Goal: Information Seeking & Learning: Find specific fact

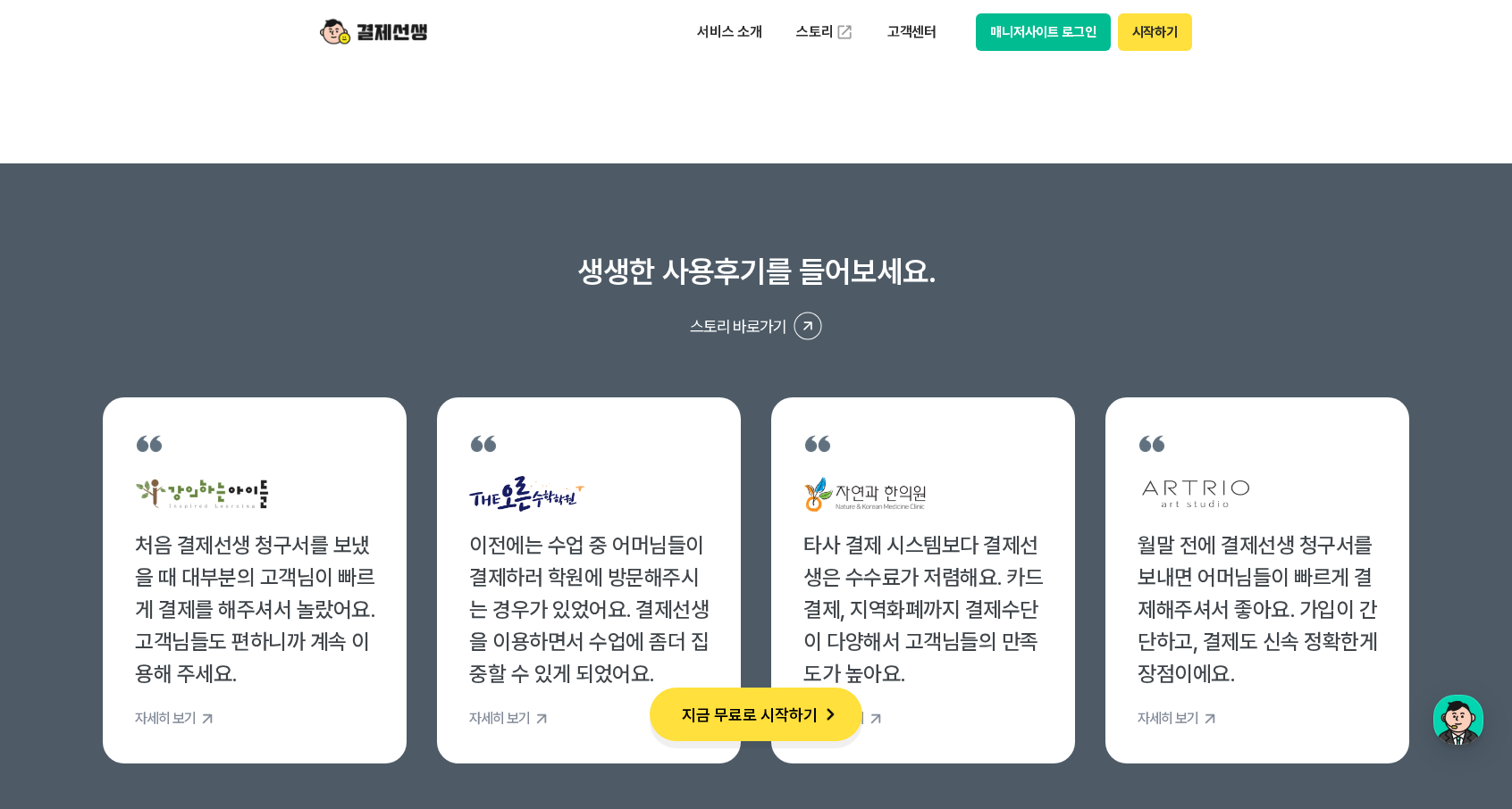
scroll to position [6699, 0]
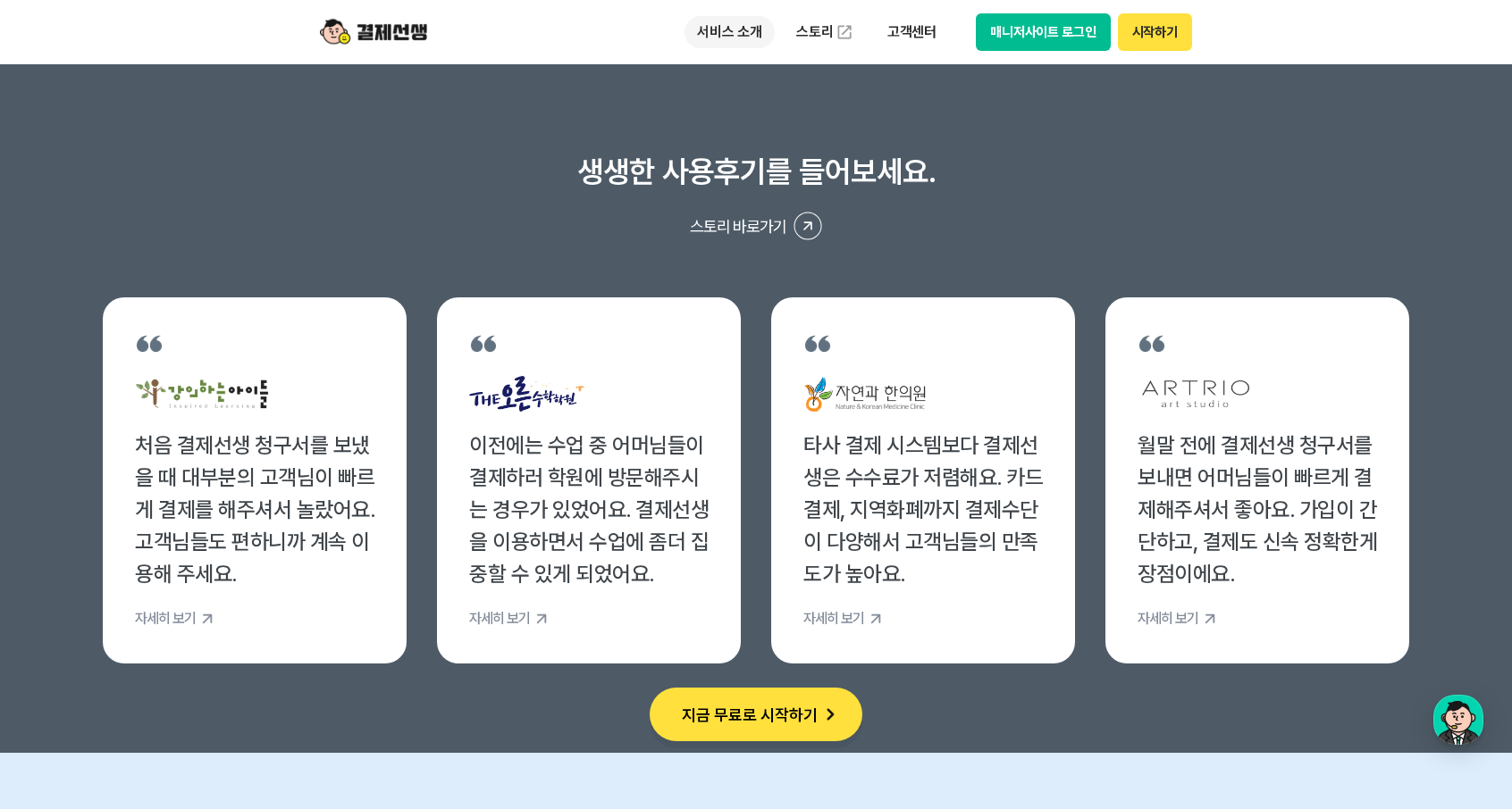
click at [725, 31] on p "서비스 소개" at bounding box center [729, 31] width 90 height 32
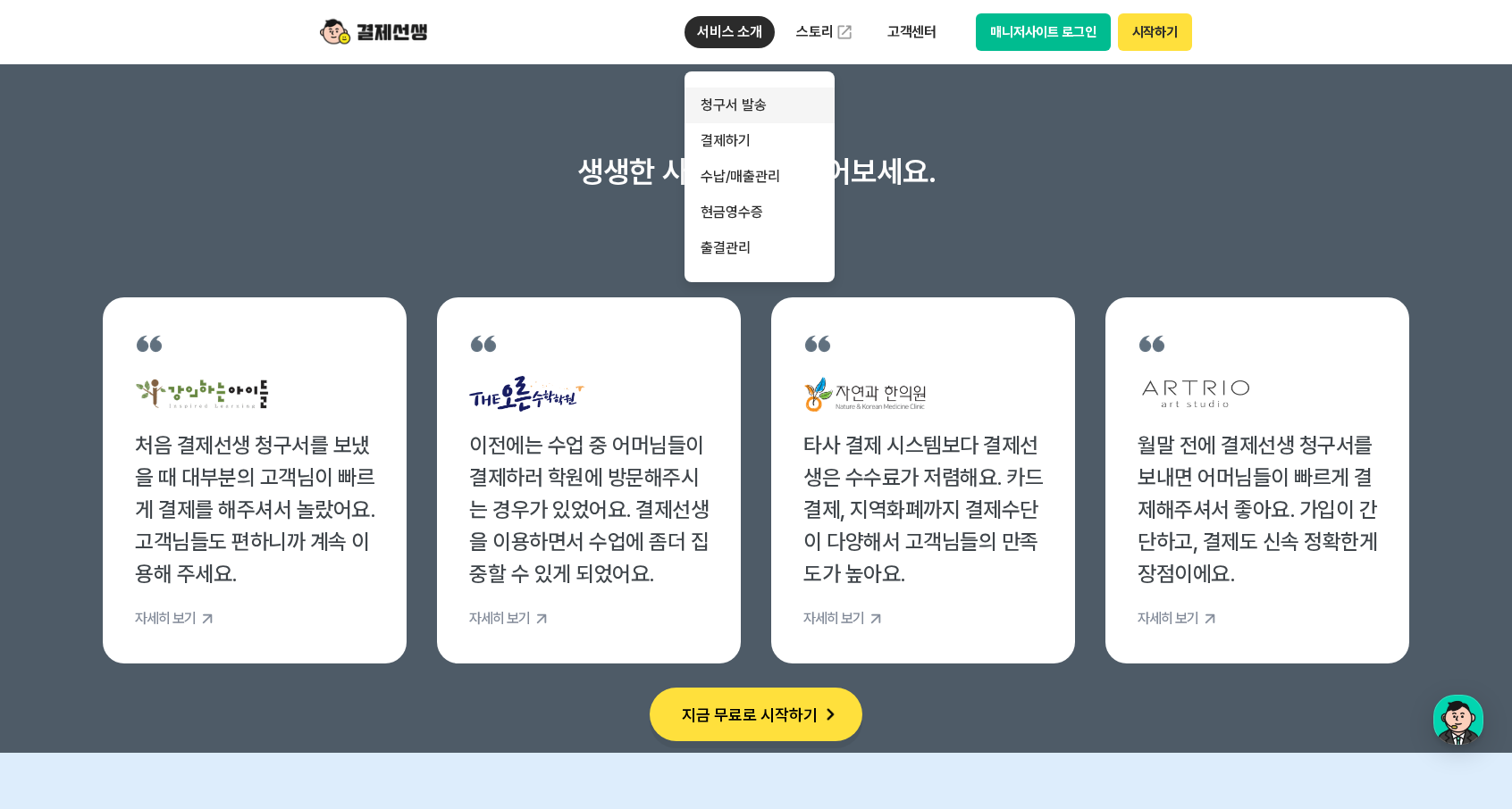
click at [740, 109] on link "청구서 발송" at bounding box center [759, 106] width 150 height 36
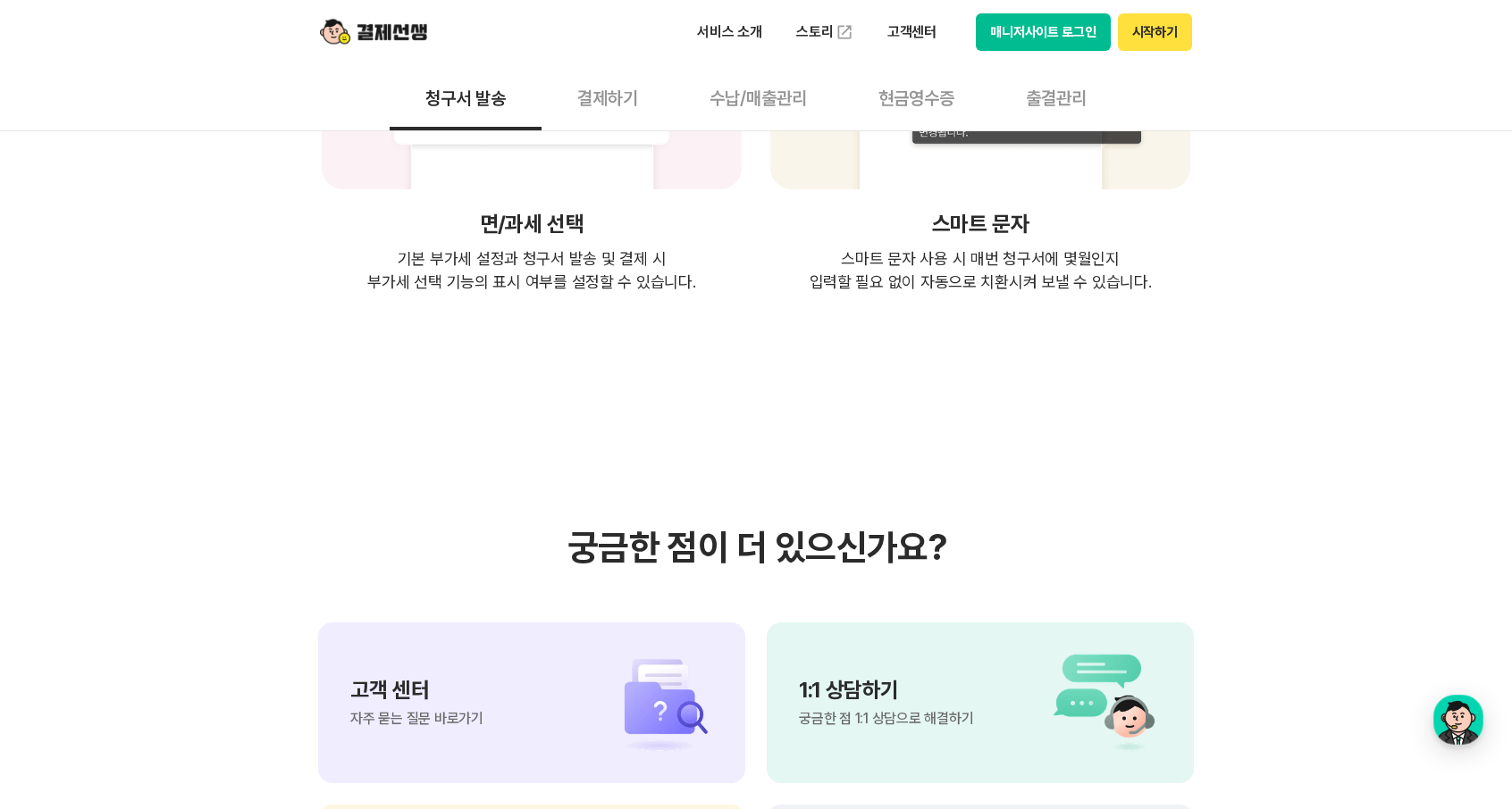
scroll to position [3840, 0]
click at [749, 38] on p "서비스 소개" at bounding box center [729, 31] width 90 height 32
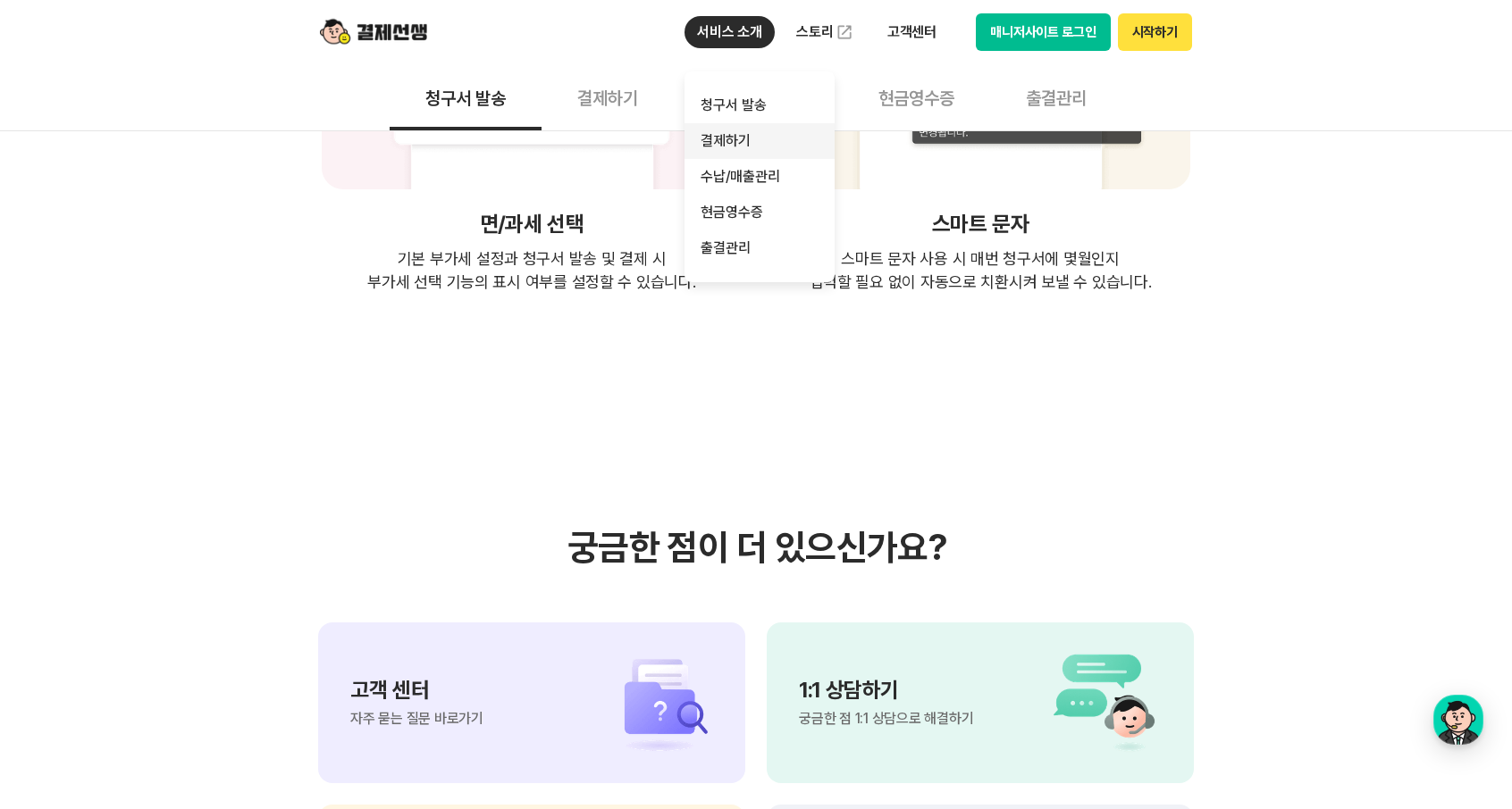
click at [733, 140] on link "결제하기" at bounding box center [759, 141] width 150 height 36
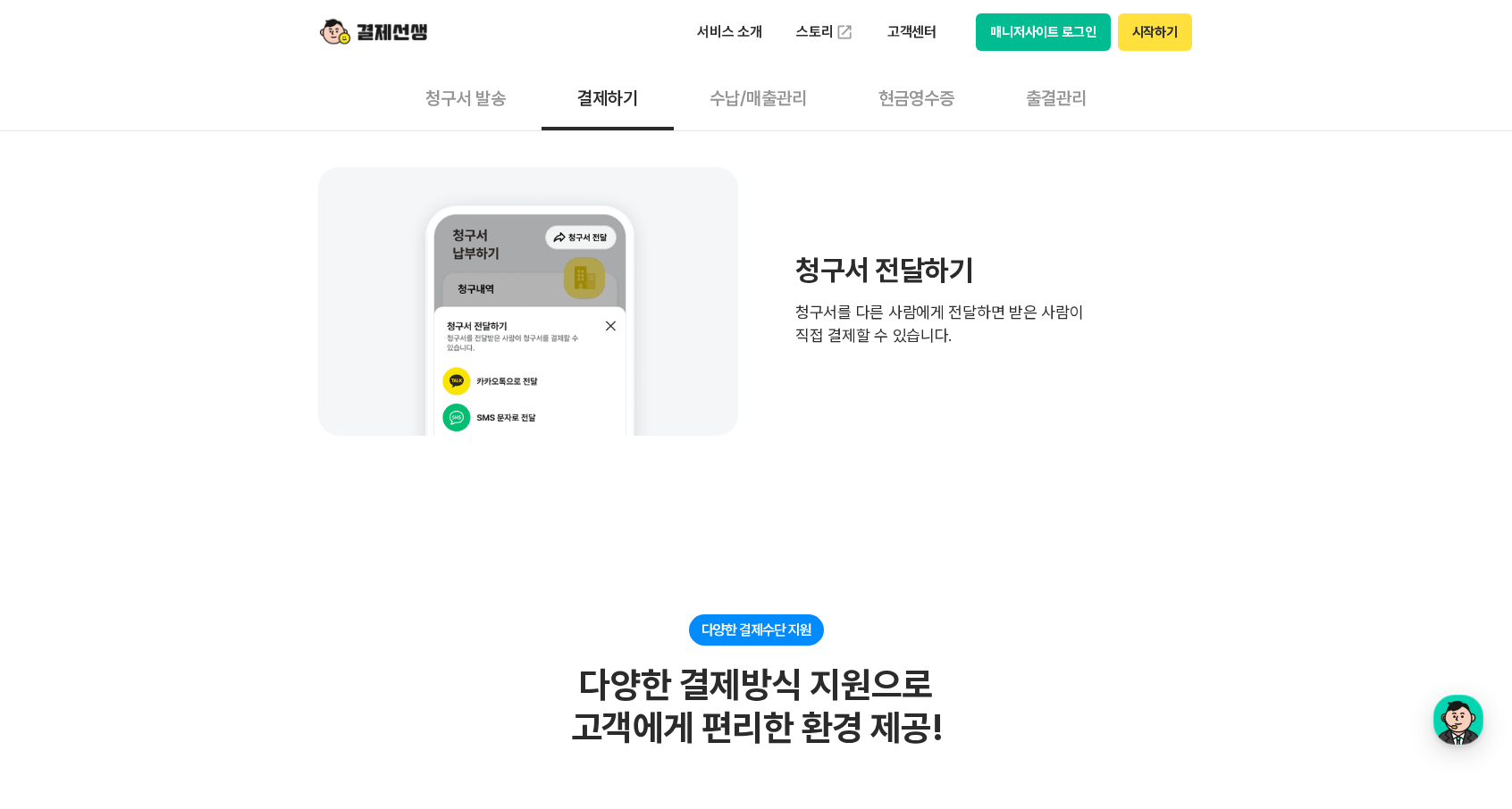
scroll to position [1429, 0]
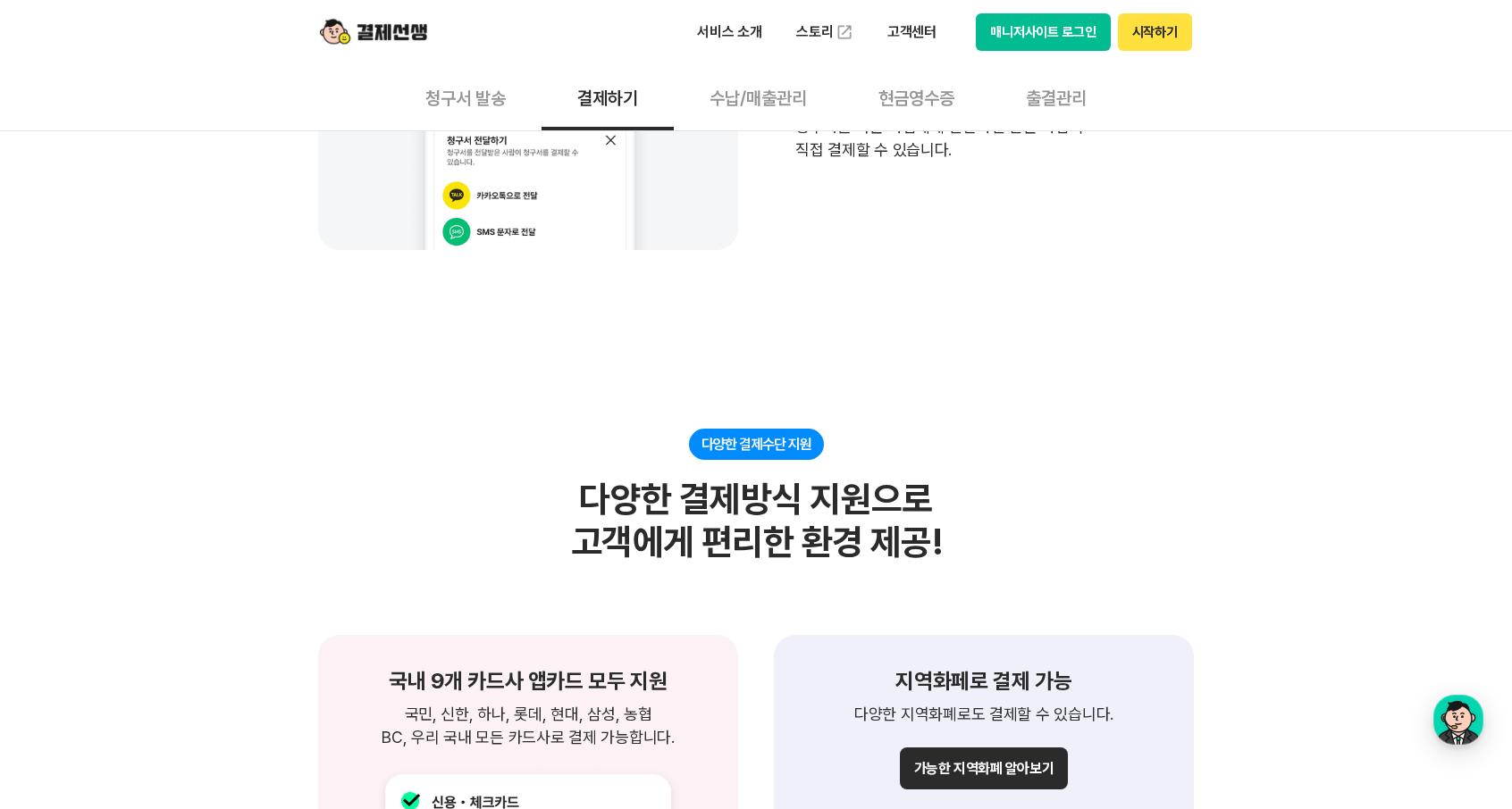
drag, startPoint x: 986, startPoint y: 364, endPoint x: 947, endPoint y: 211, distance: 157.9
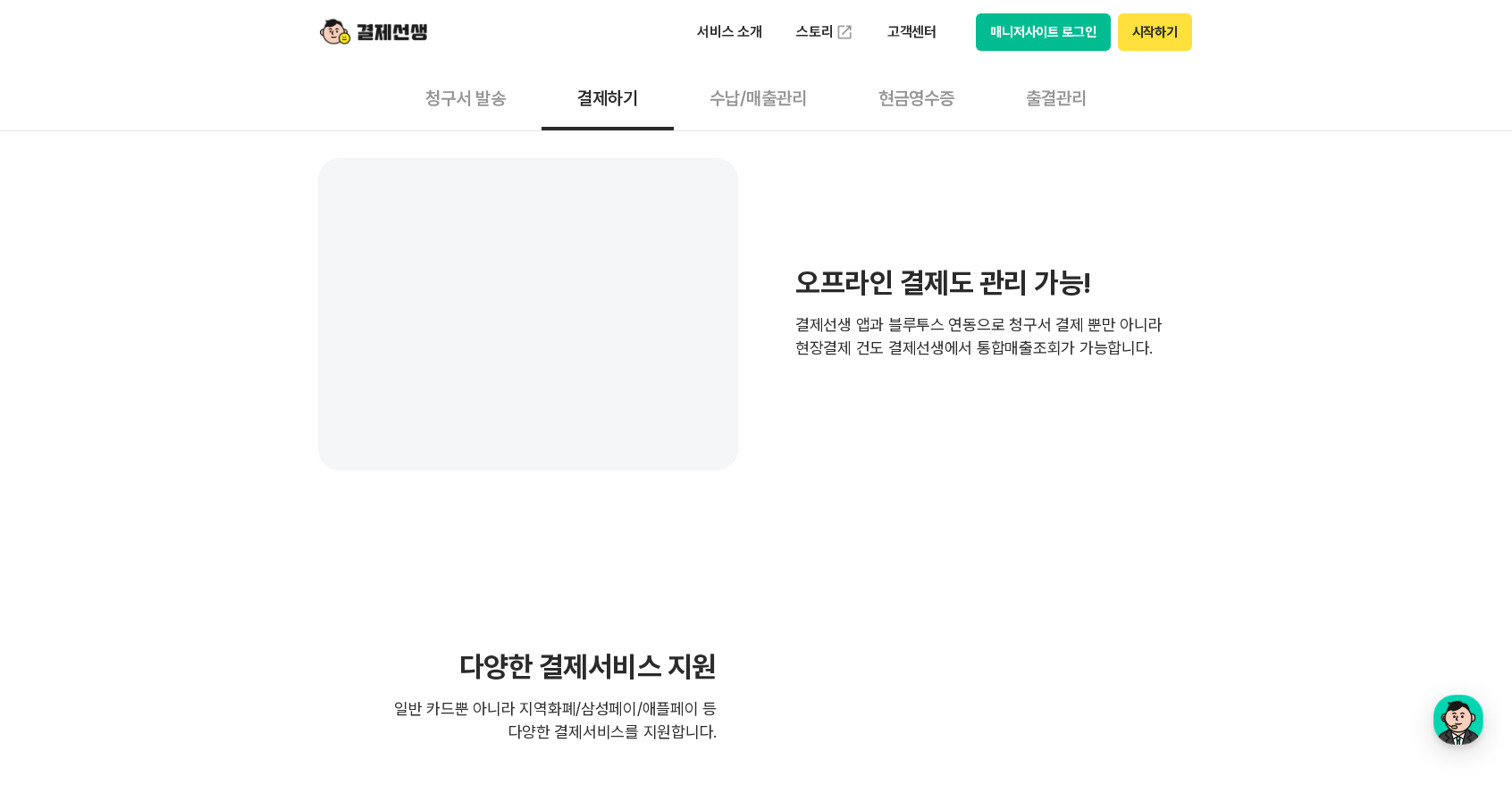
scroll to position [3751, 0]
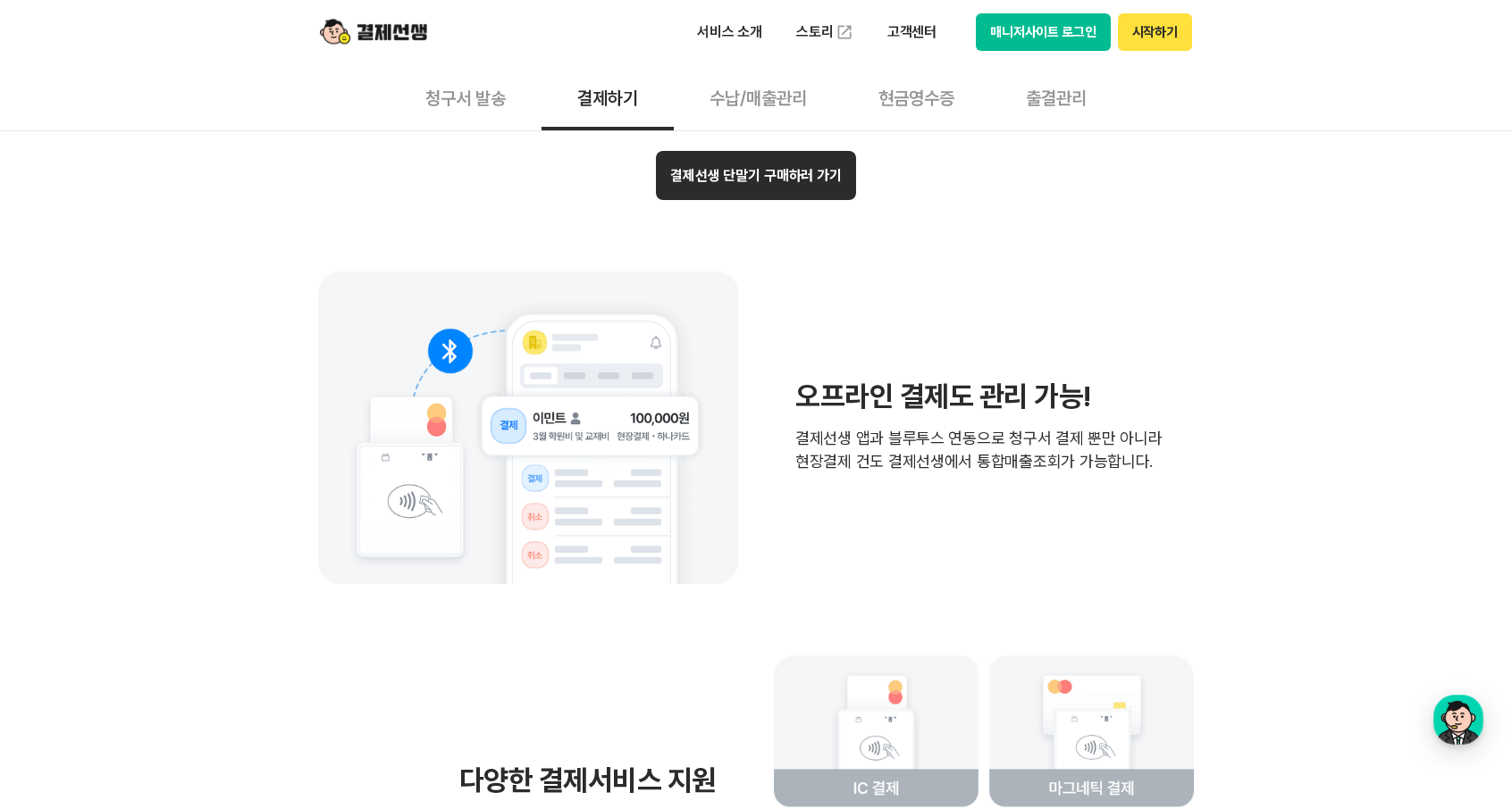
click at [775, 103] on button "수납/매출관리" at bounding box center [758, 96] width 169 height 66
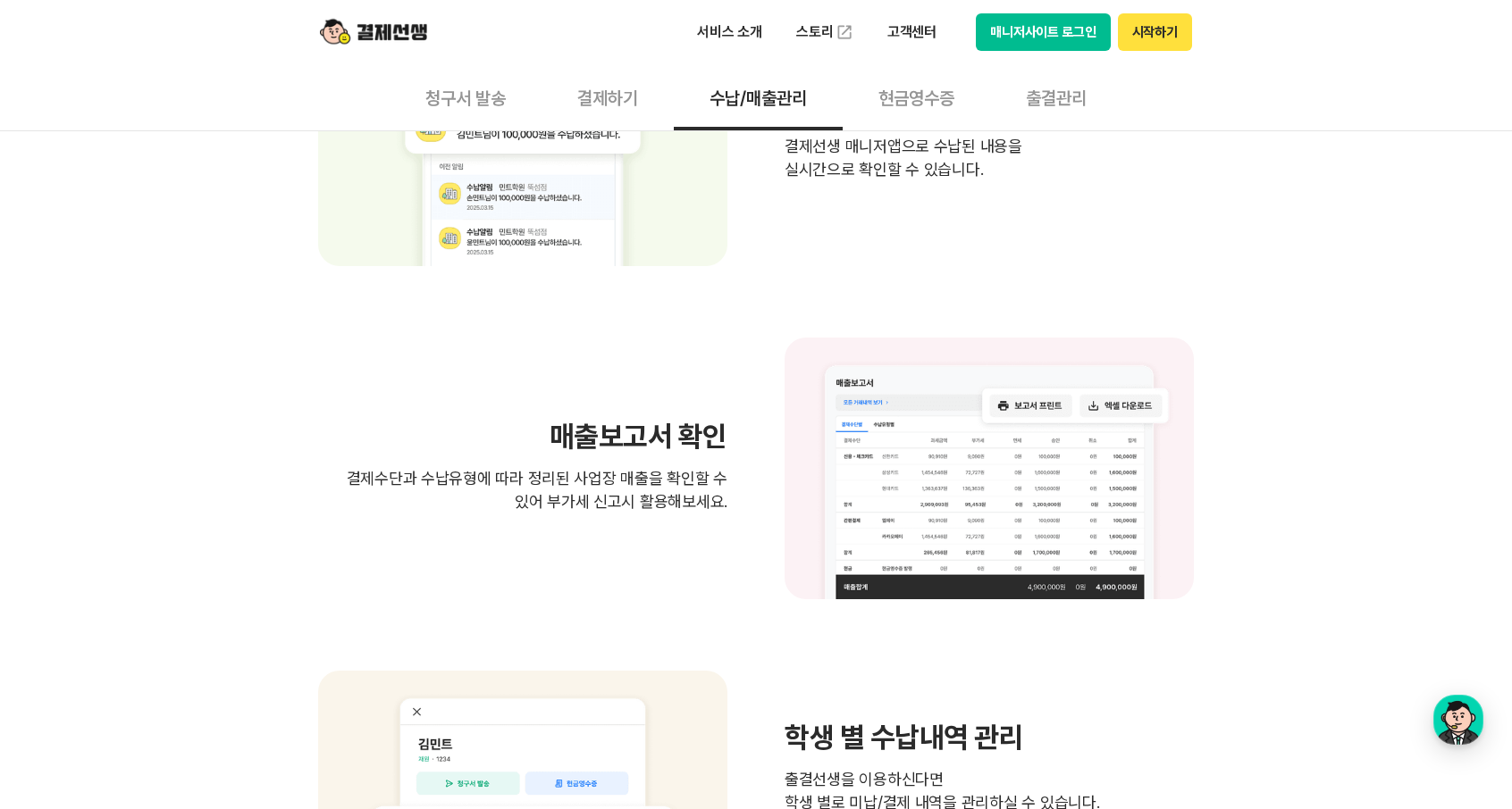
scroll to position [1161, 0]
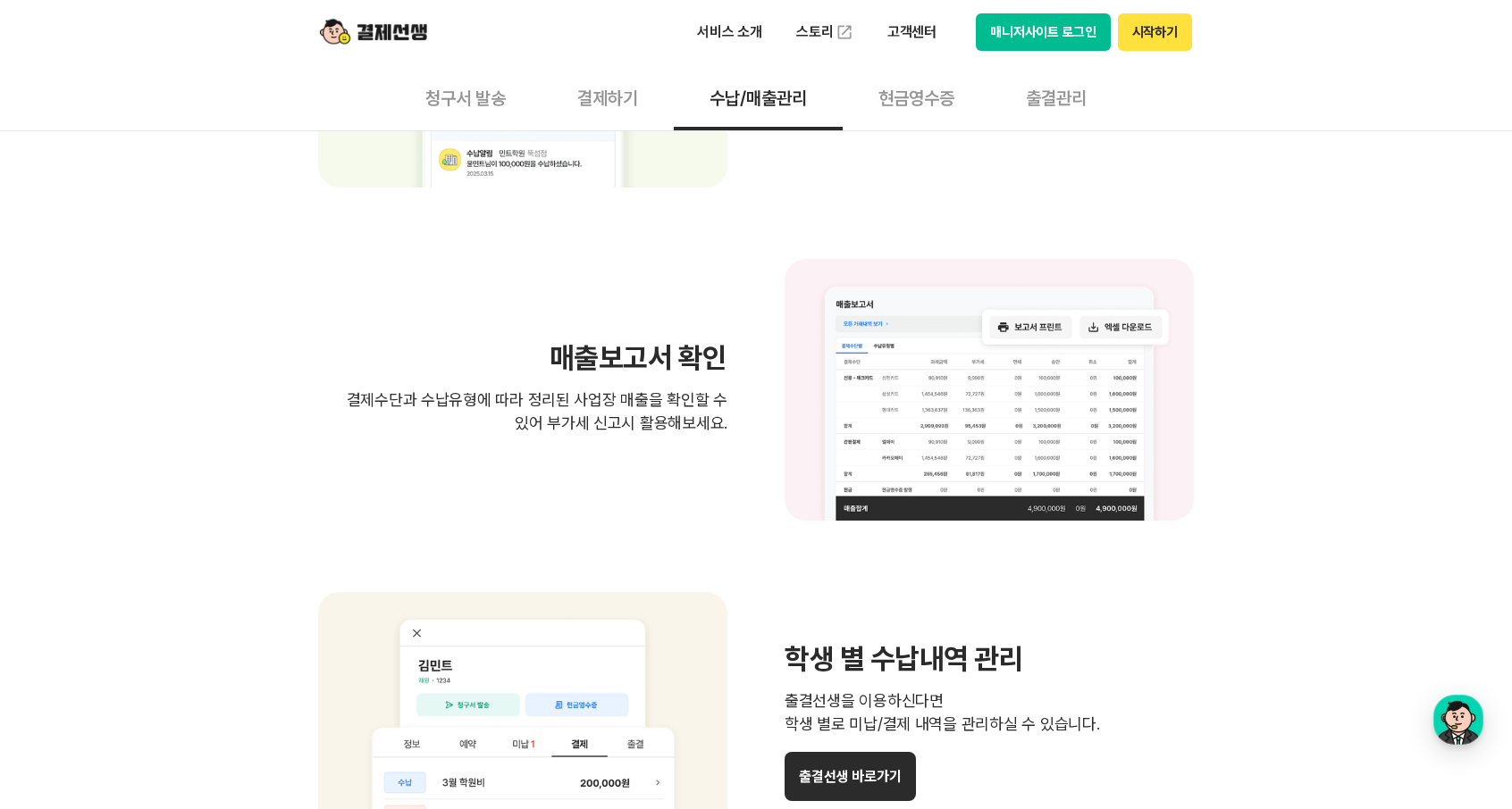
click at [921, 103] on button "현금영수증" at bounding box center [916, 96] width 147 height 66
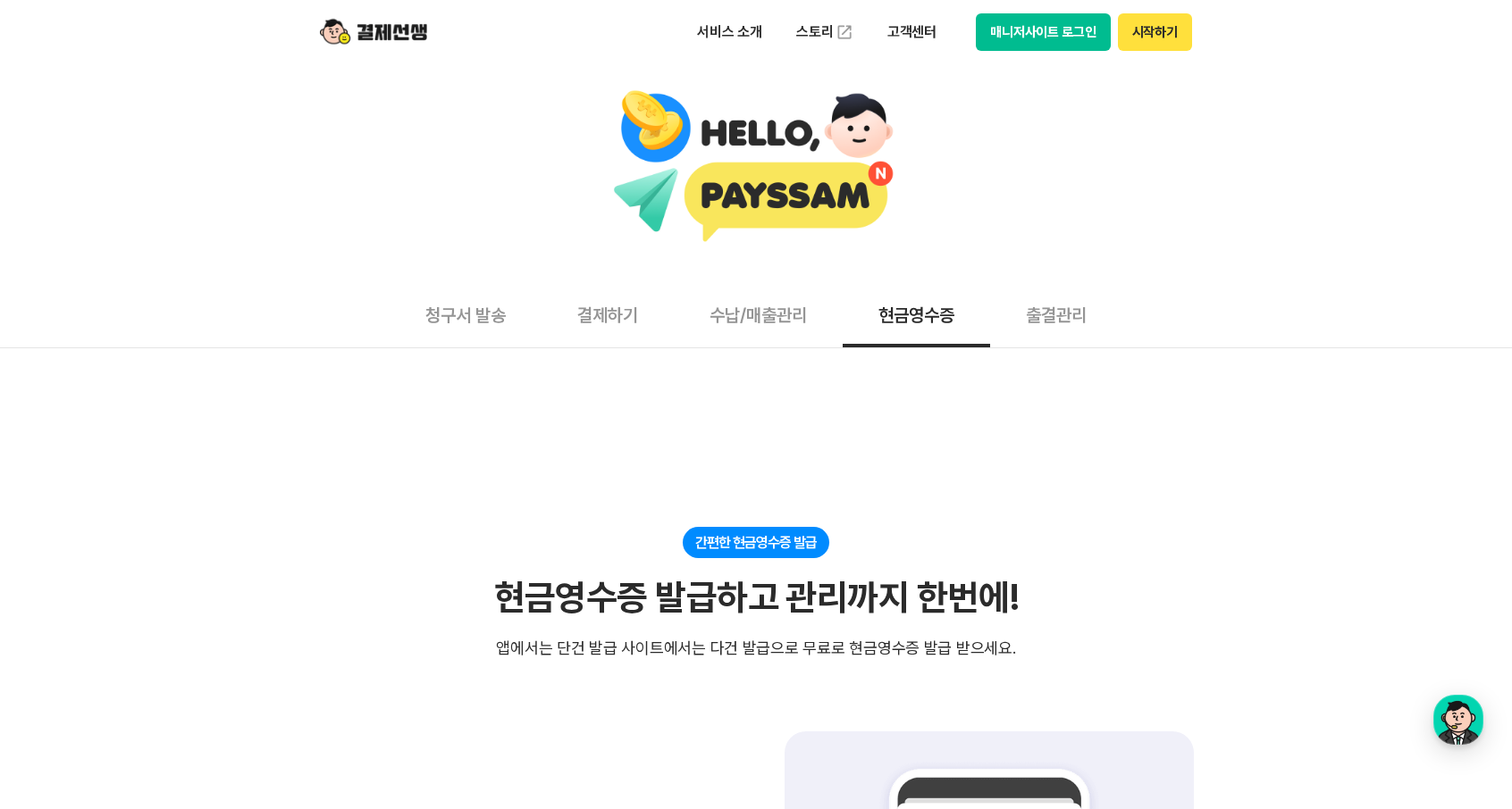
click at [1060, 312] on button "출결관리" at bounding box center [1056, 314] width 132 height 66
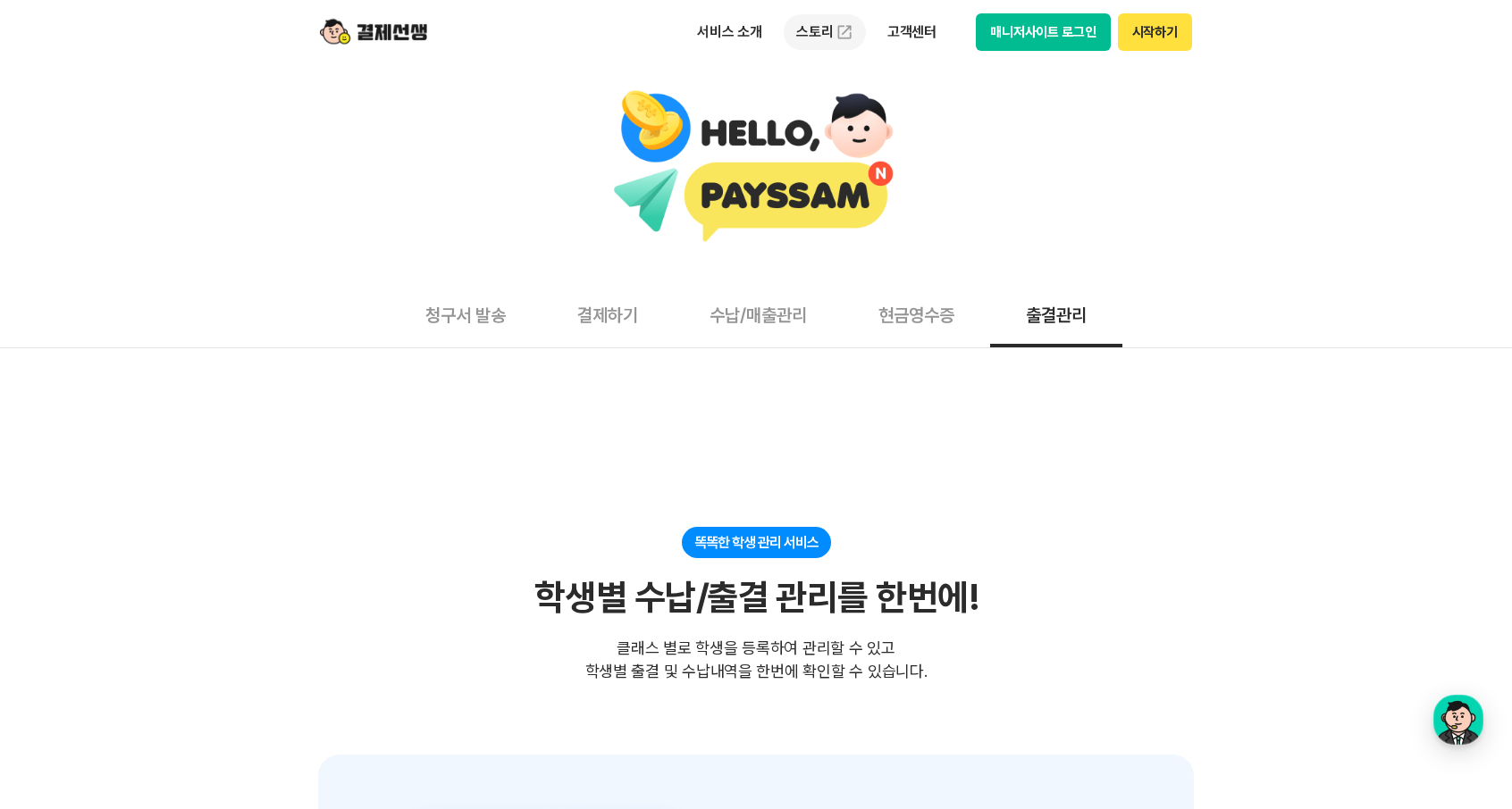
click at [827, 28] on link "스토리" at bounding box center [824, 31] width 82 height 36
click at [726, 33] on p "서비스 소개" at bounding box center [729, 31] width 90 height 32
click at [1102, 262] on div at bounding box center [756, 172] width 1512 height 217
click at [490, 326] on button "청구서 발송" at bounding box center [466, 314] width 152 height 66
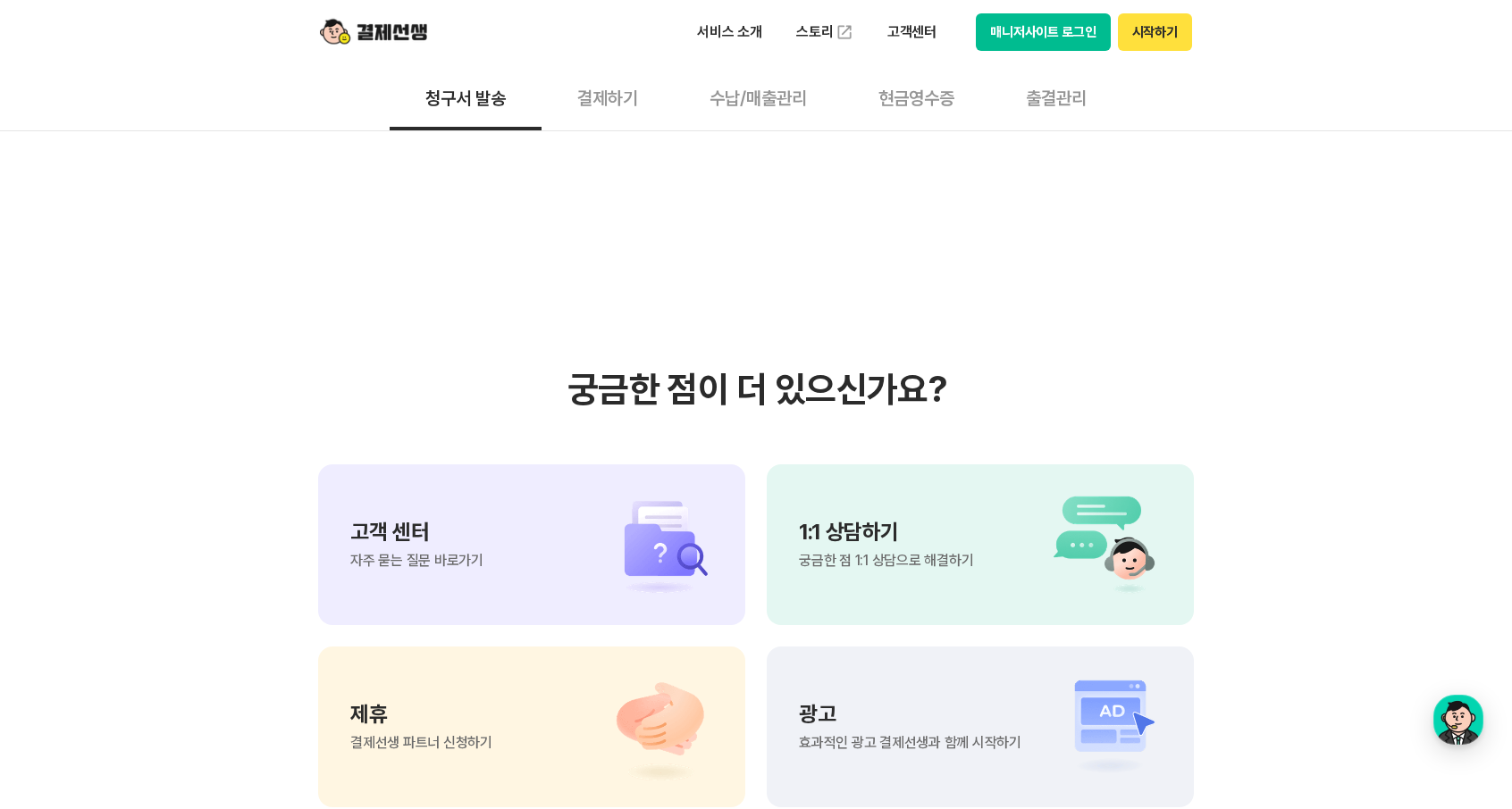
scroll to position [4019, 0]
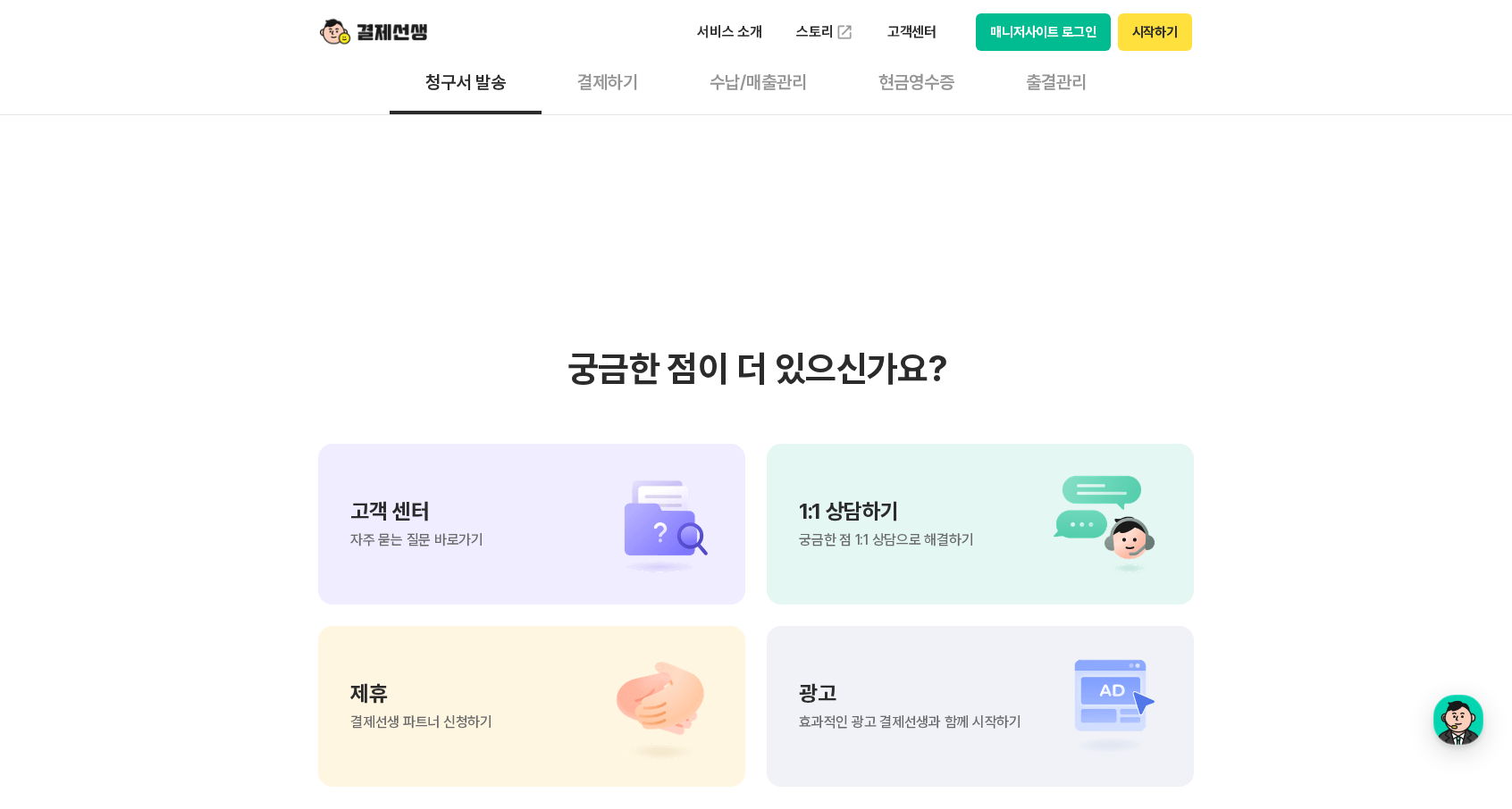
click at [643, 653] on img at bounding box center [650, 706] width 125 height 107
click at [723, 43] on p "서비스 소개" at bounding box center [729, 31] width 90 height 32
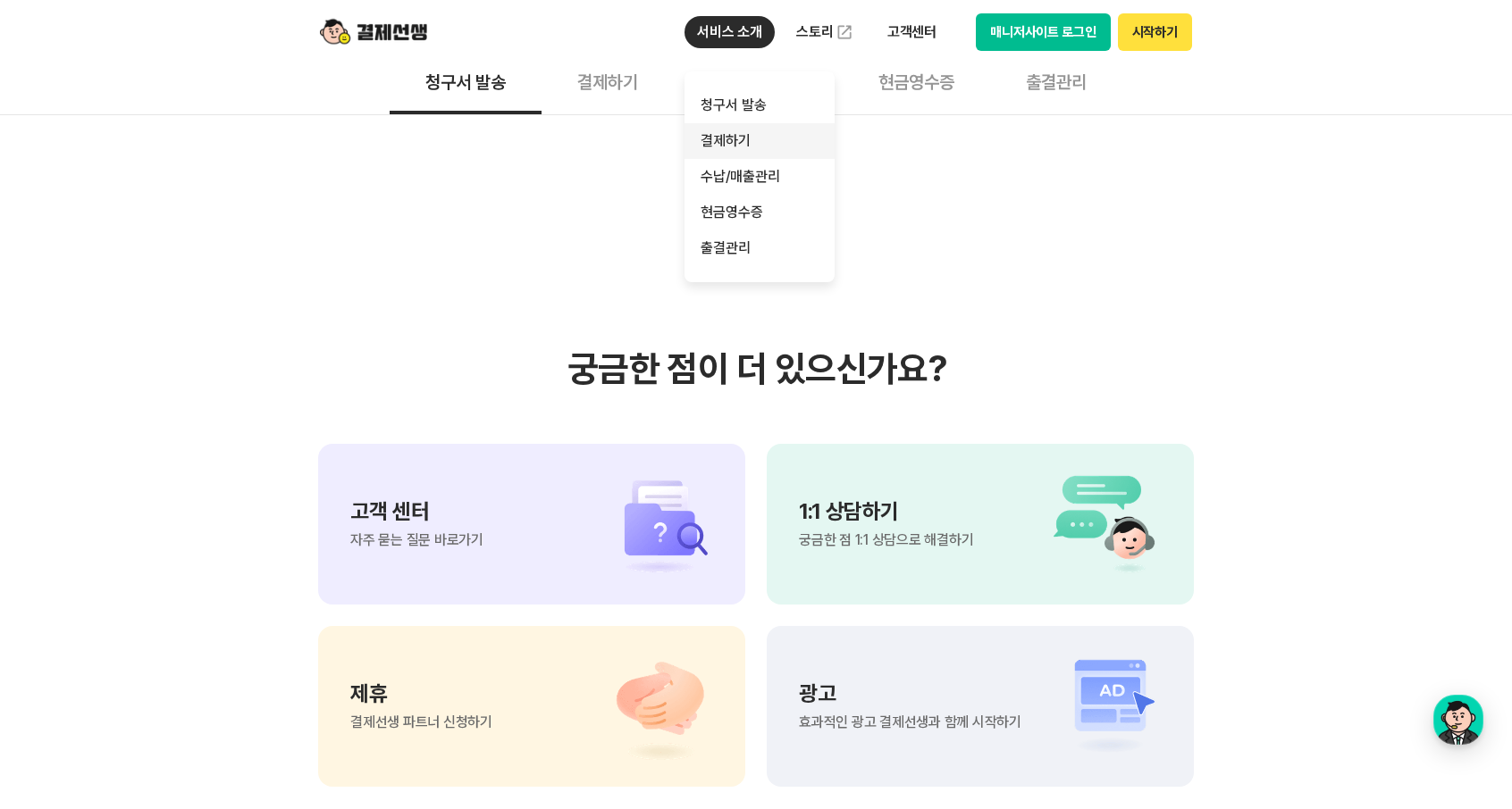
click at [699, 135] on link "결제하기" at bounding box center [759, 141] width 150 height 36
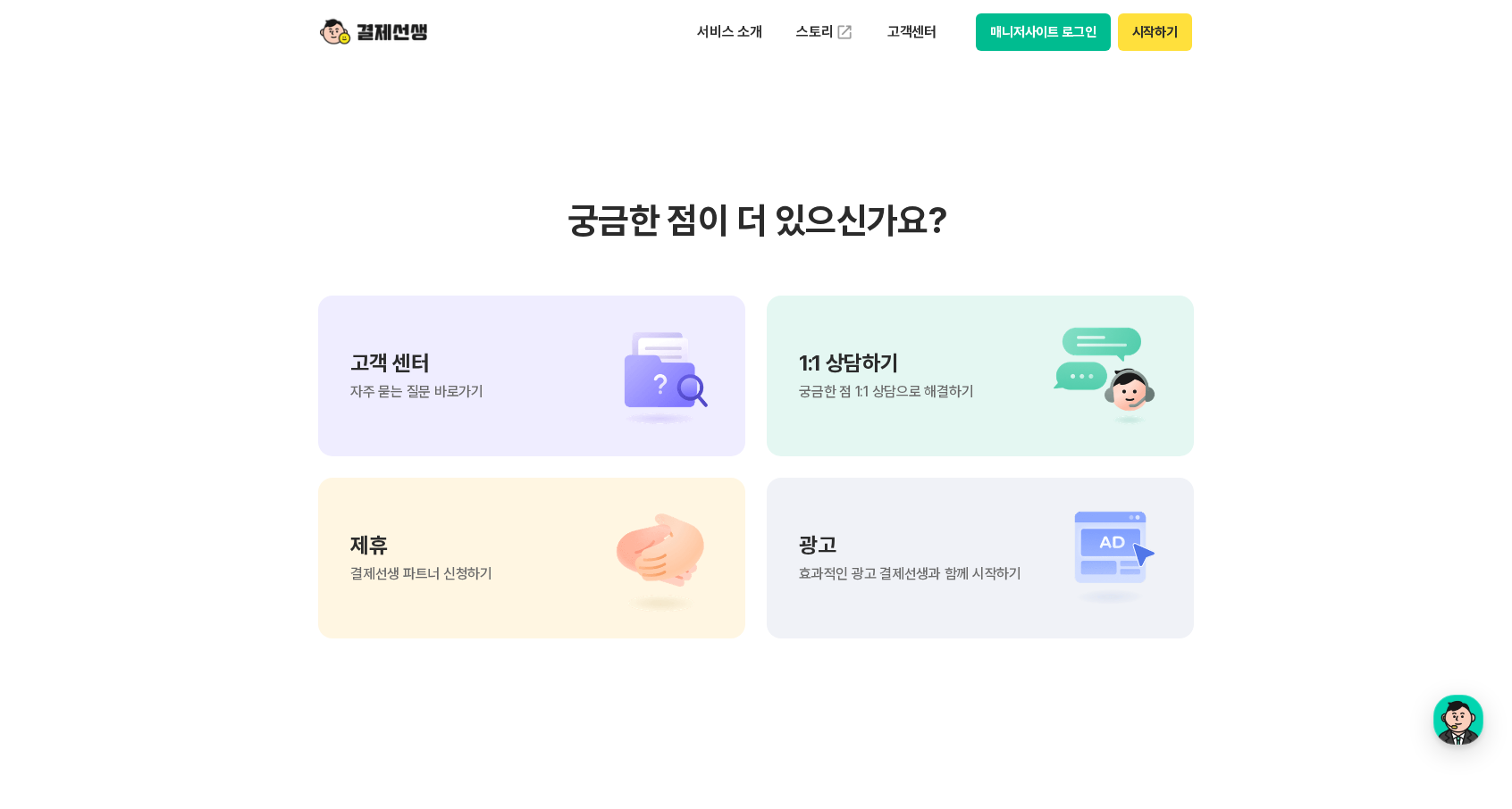
scroll to position [4823, 0]
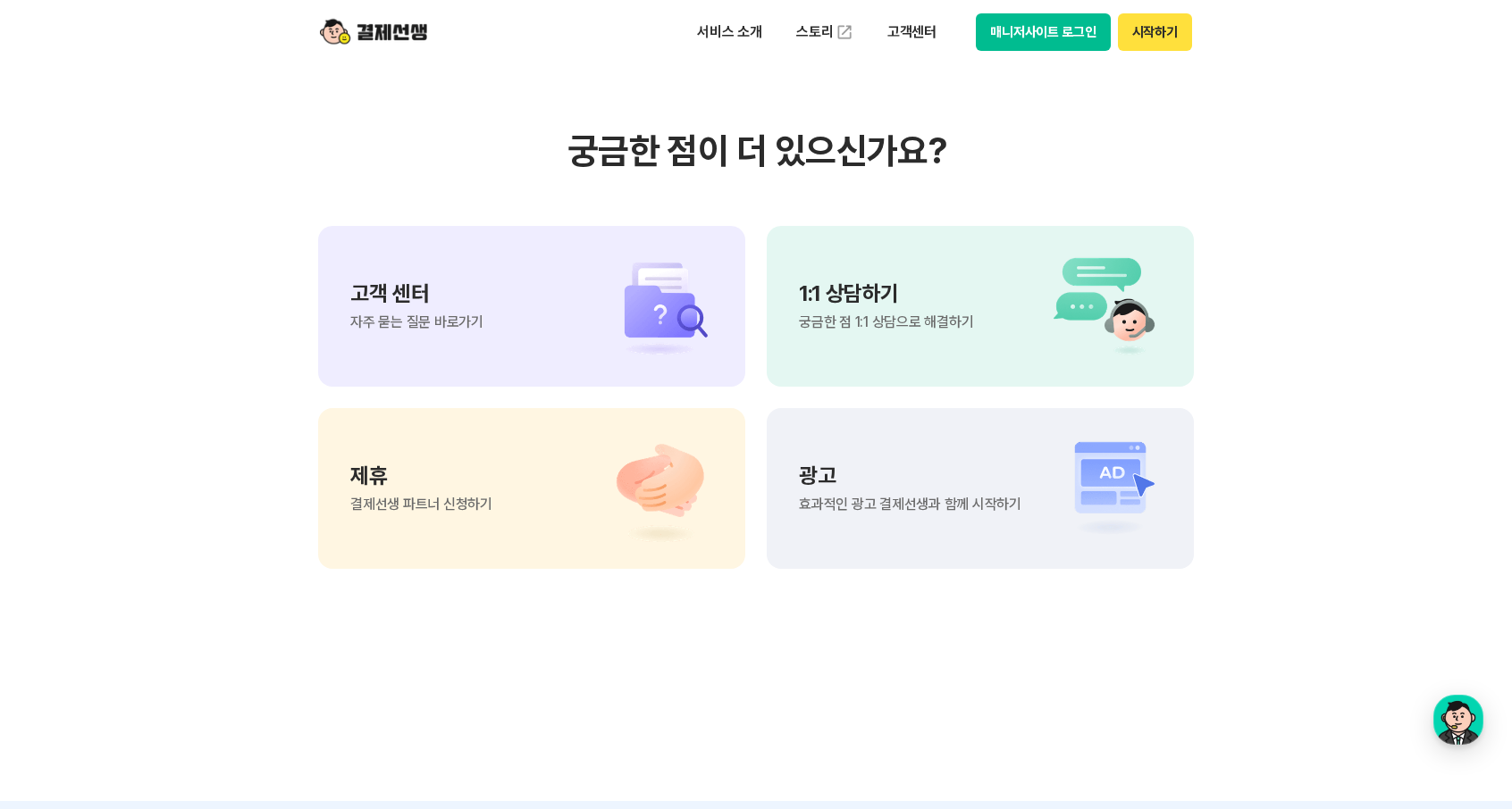
click at [477, 331] on div "고객 센터 자주 묻는 질문 바로가기" at bounding box center [531, 306] width 427 height 161
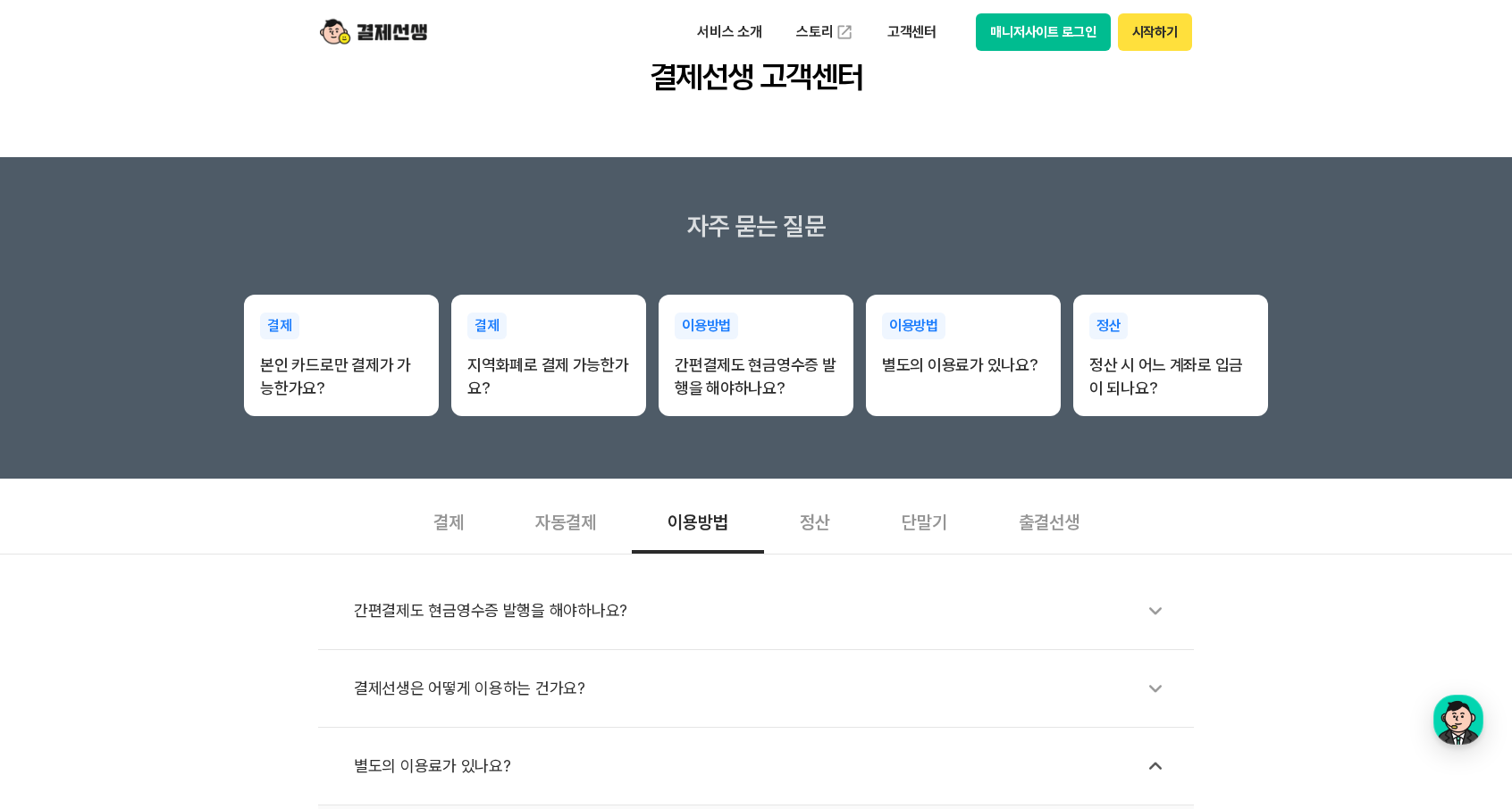
scroll to position [179, 0]
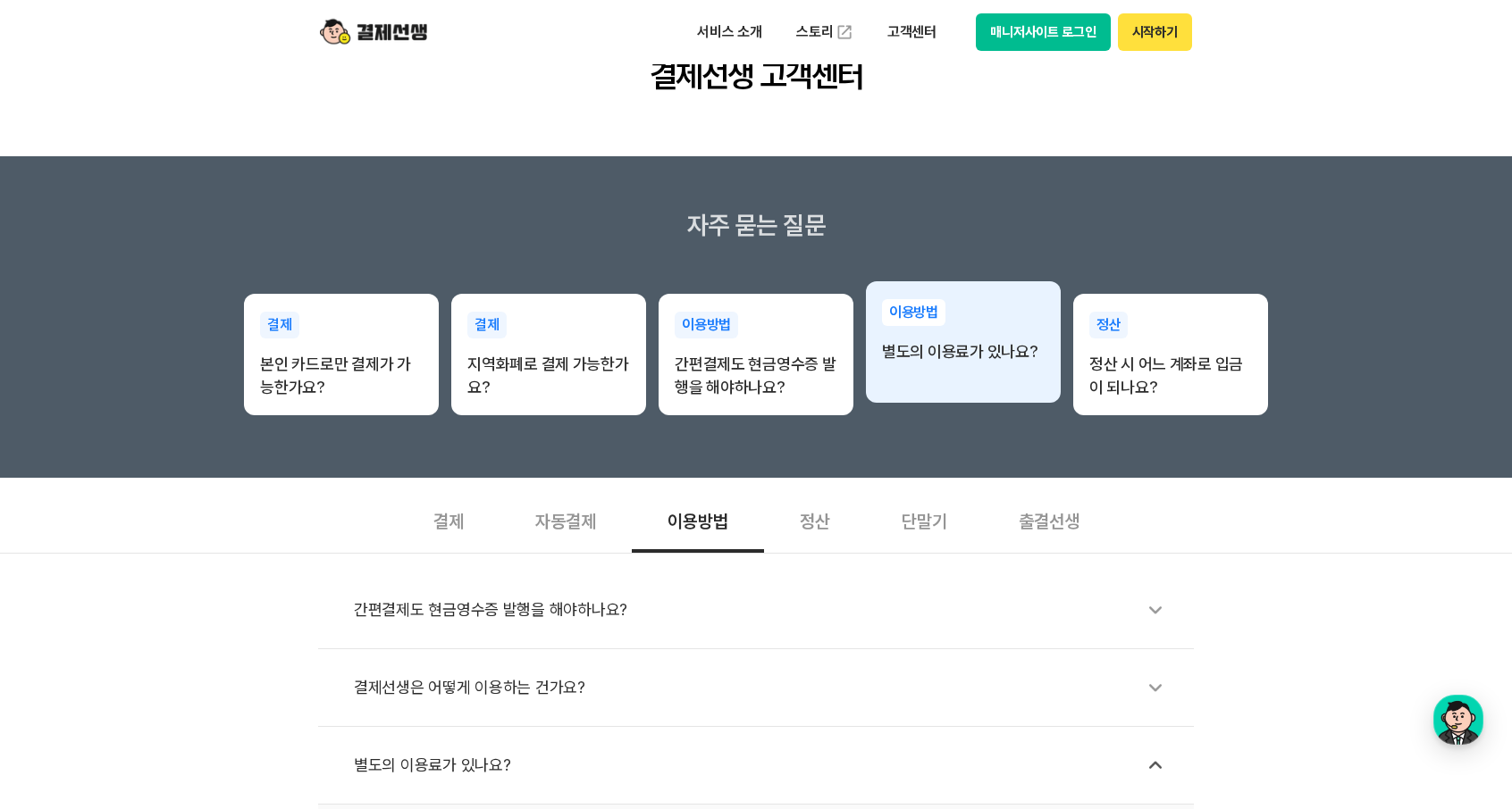
click at [932, 314] on p "이용방법" at bounding box center [913, 312] width 64 height 27
click at [943, 363] on div "이용방법 별도의 이용료가 있나요?" at bounding box center [963, 331] width 194 height 100
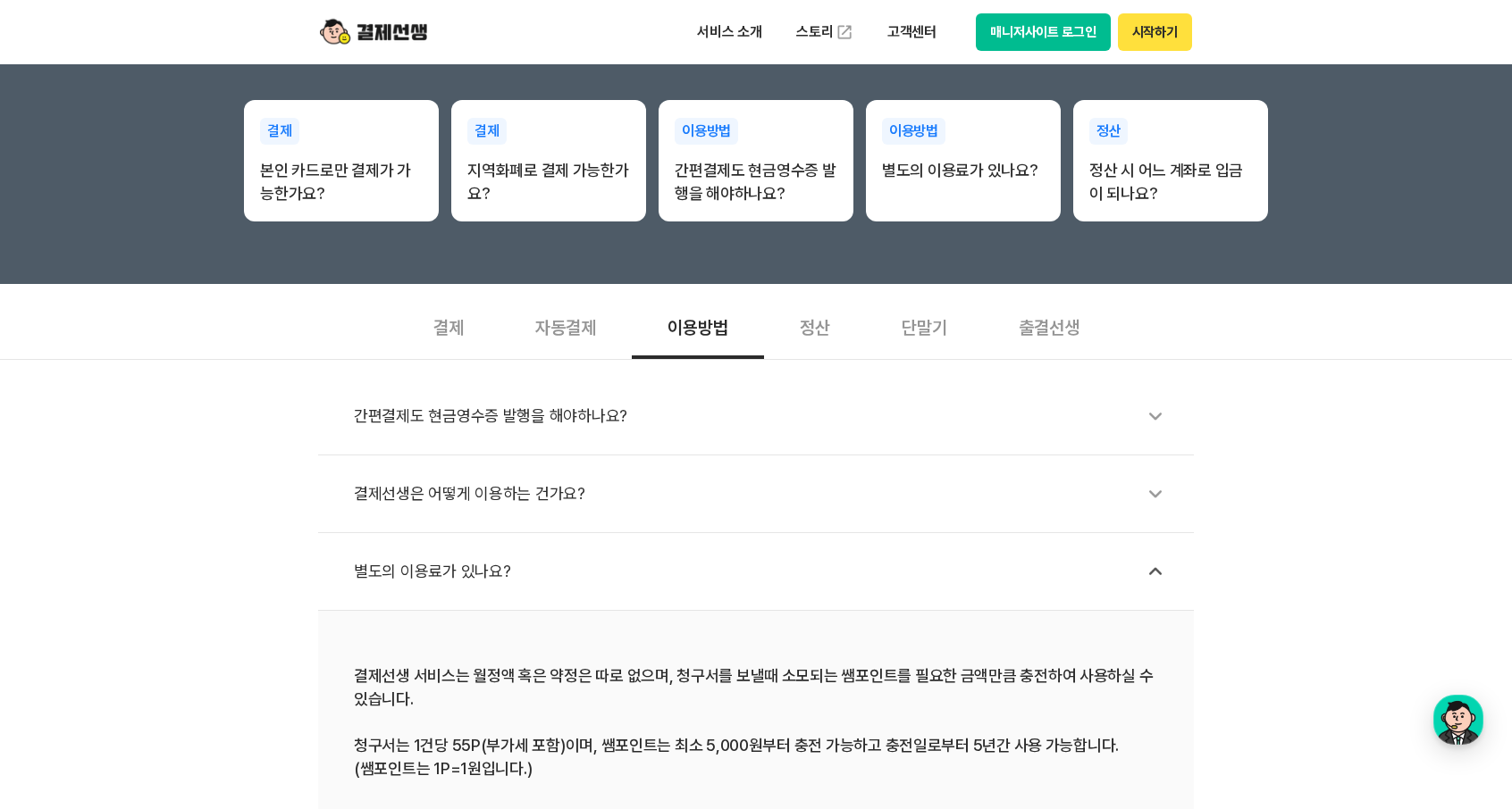
scroll to position [536, 0]
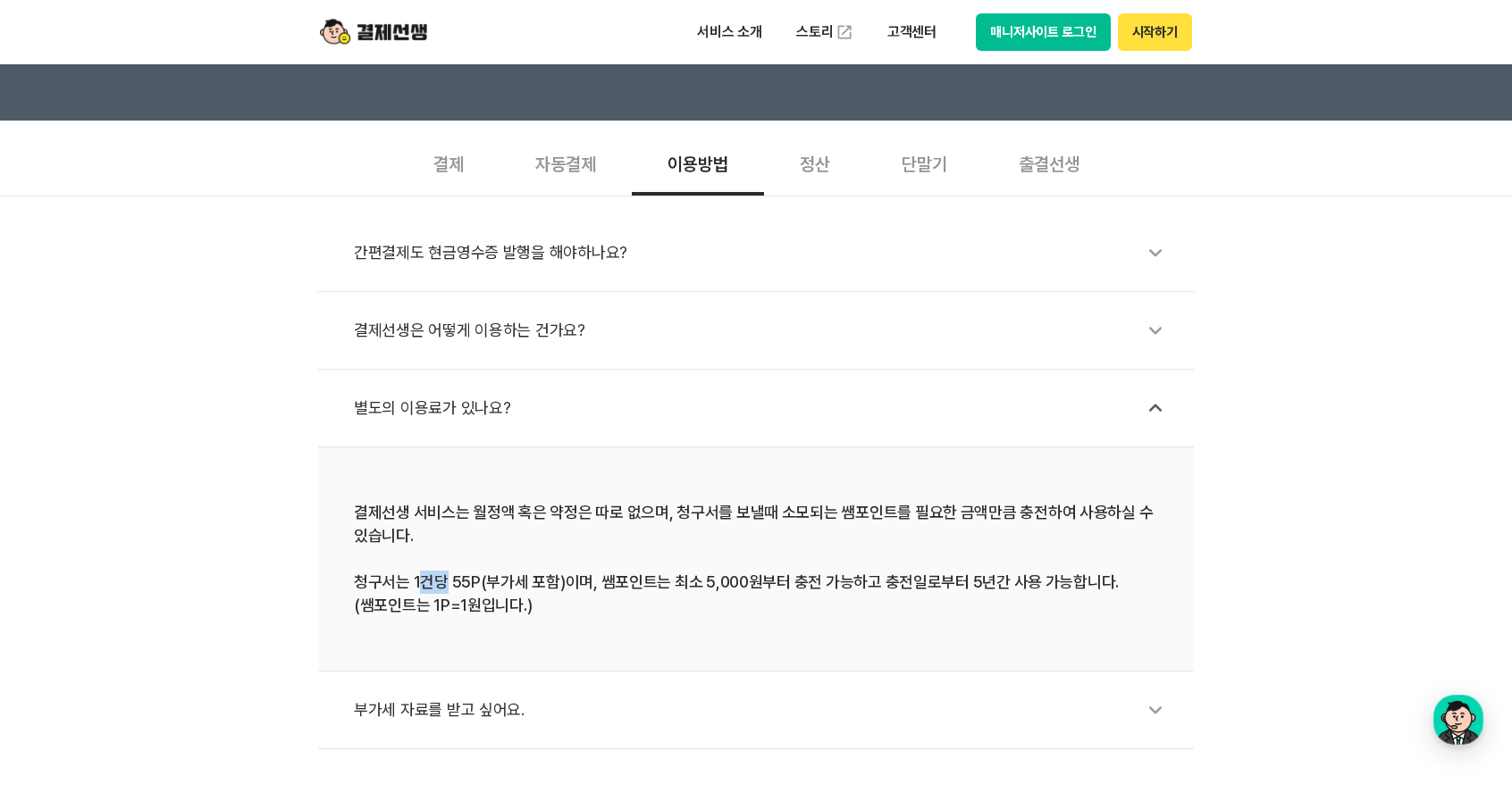
drag, startPoint x: 417, startPoint y: 579, endPoint x: 445, endPoint y: 577, distance: 28.1
click at [445, 577] on div "결제선생 서비스는 월정액 혹은 약정은 따로 없으며, 청구서를 보낼때 소모되는 쌤포인트를 필요한 금액만큼 충전하여 사용하실 수 있습니다. 청구서…" at bounding box center [756, 558] width 804 height 116
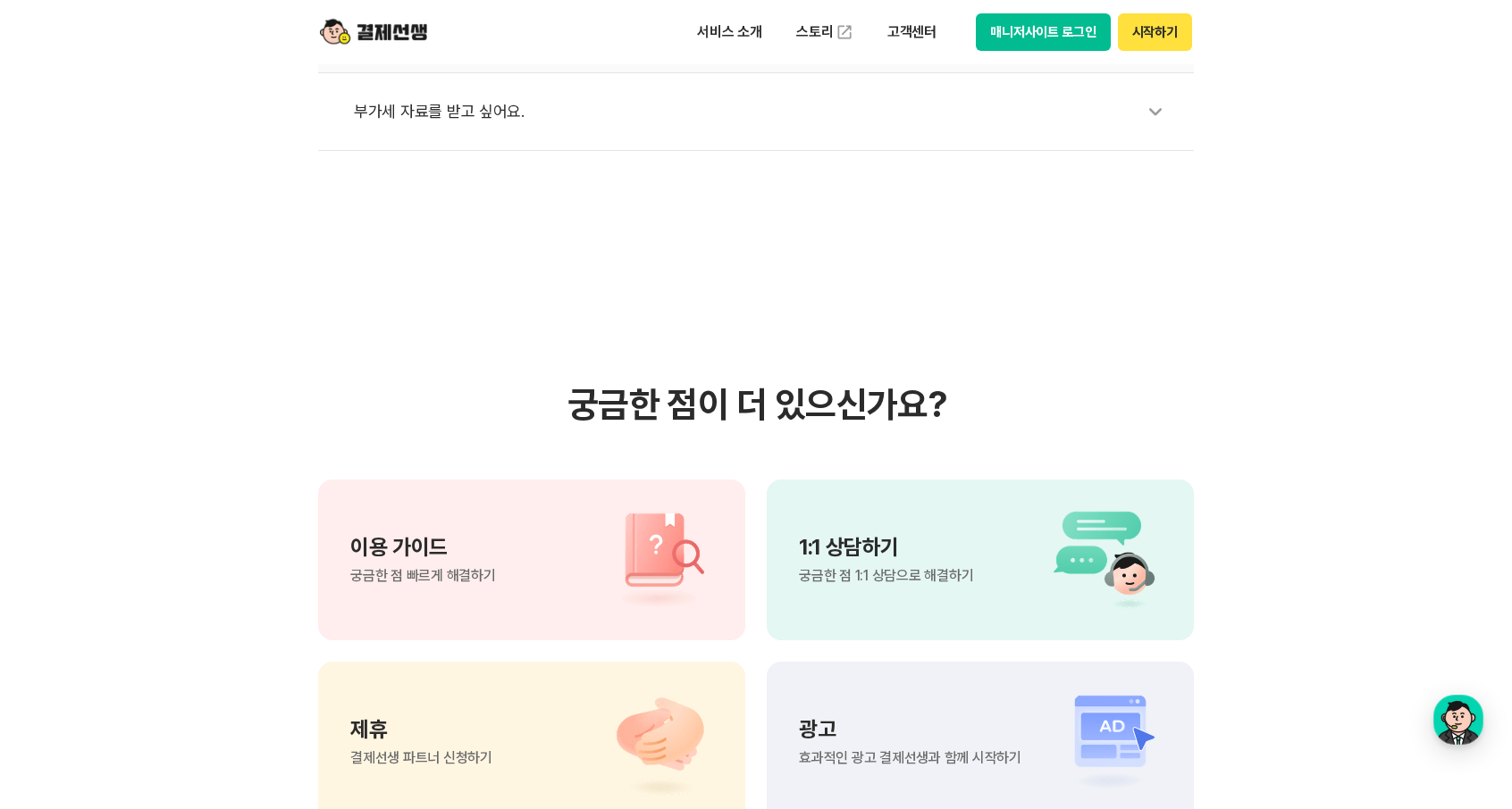
scroll to position [1251, 0]
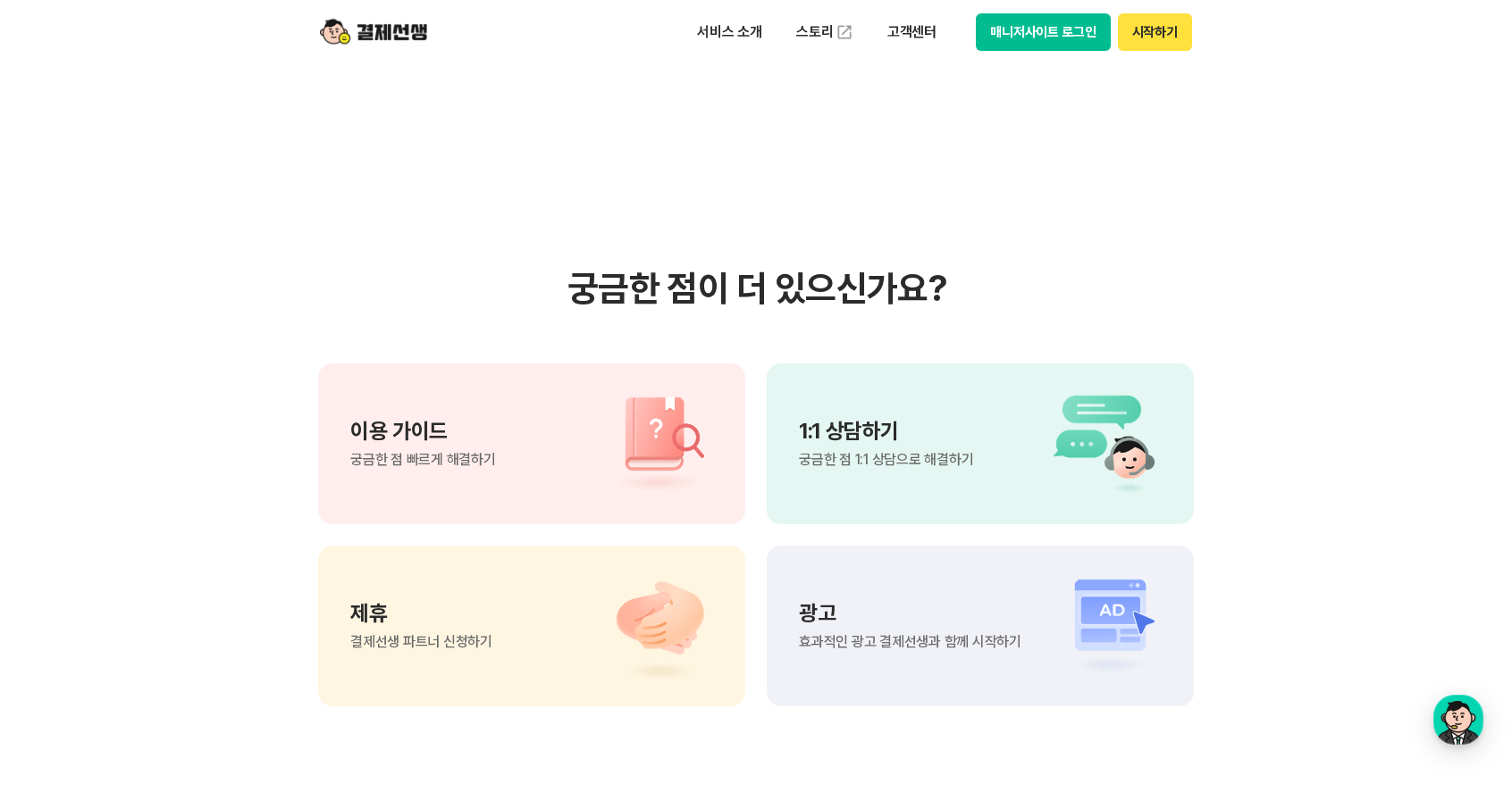
click at [1158, 239] on section "궁금한 점이 더 있으신가요? 이용 가이드 궁금한 점 빠르게 해결하기 1:1 상담하기 궁금한 점 1:1 상담으로 해결하기 제휴 결제선생 파트너 …" at bounding box center [756, 487] width 1512 height 903
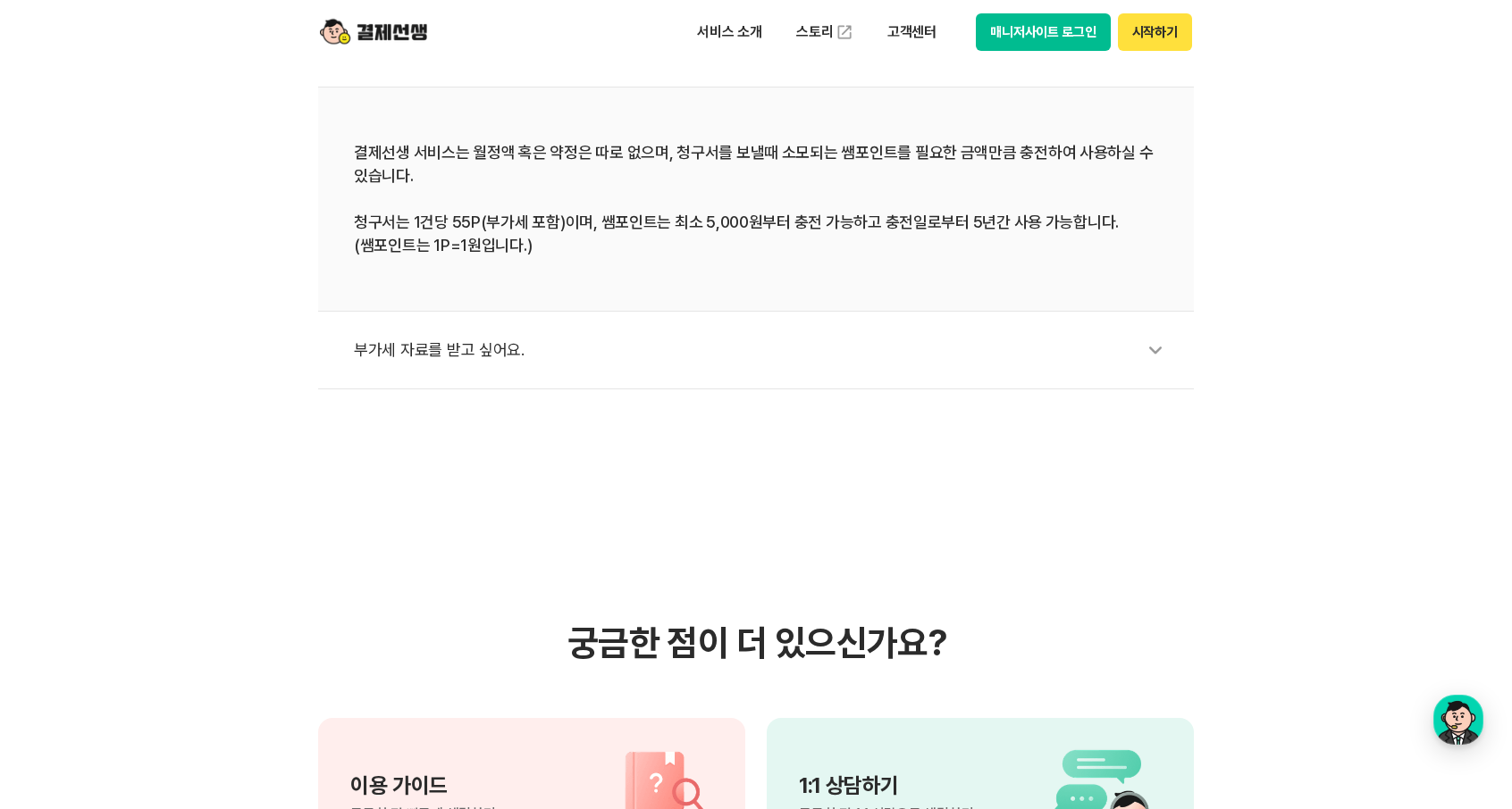
scroll to position [803, 0]
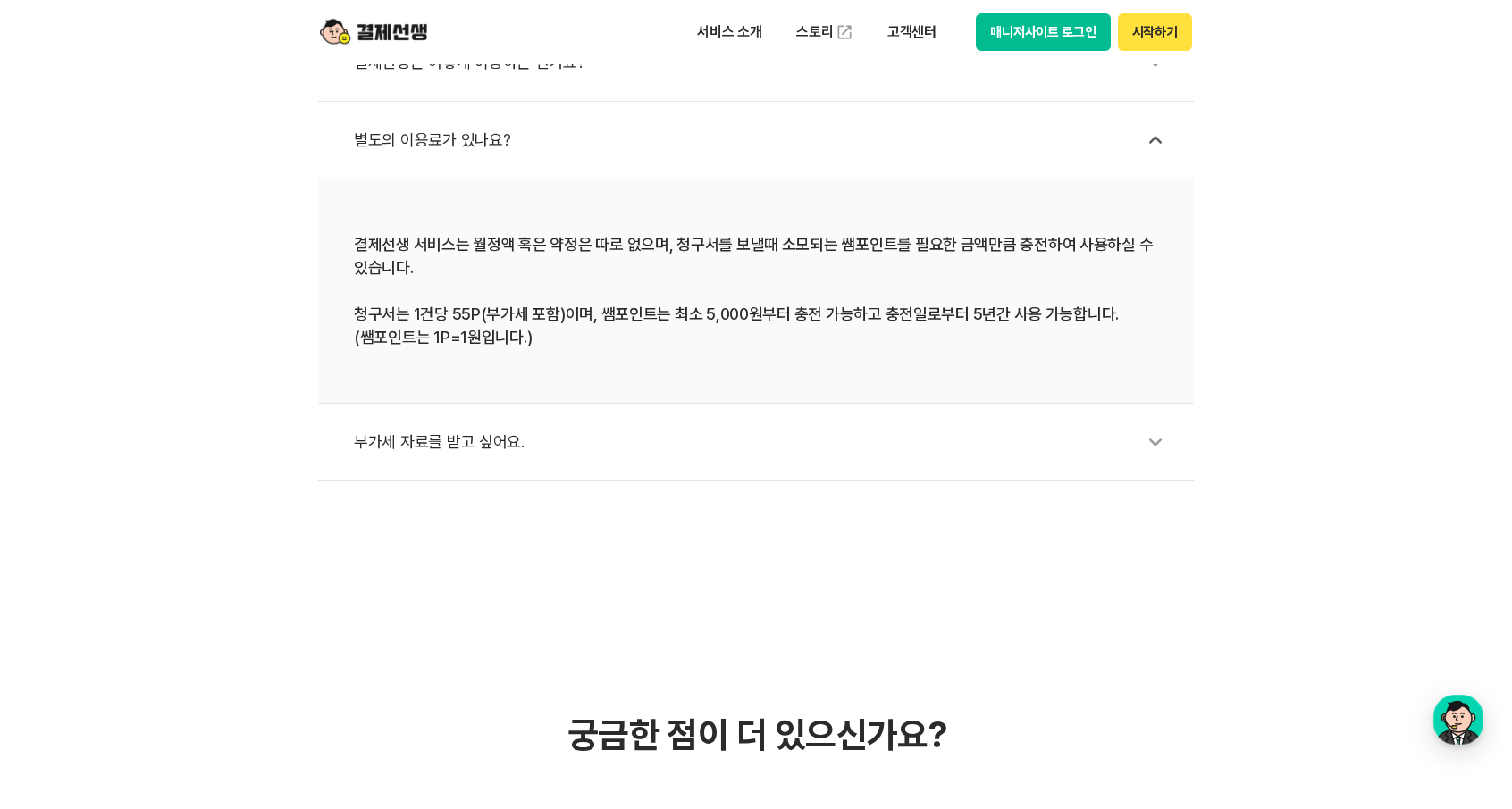
click at [445, 441] on div "부가세 자료를 받고 싶어요." at bounding box center [765, 442] width 822 height 41
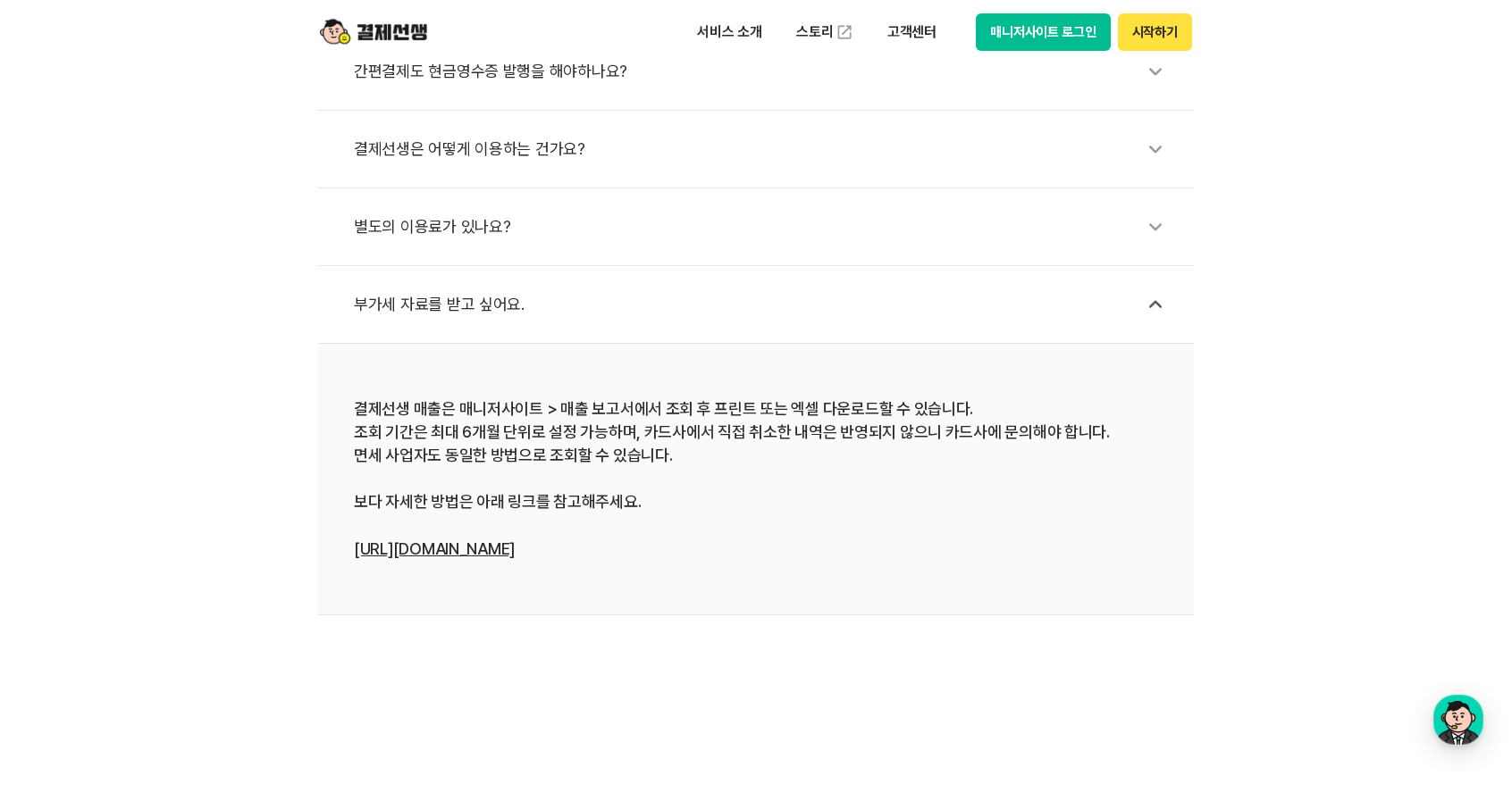
scroll to position [625, 0]
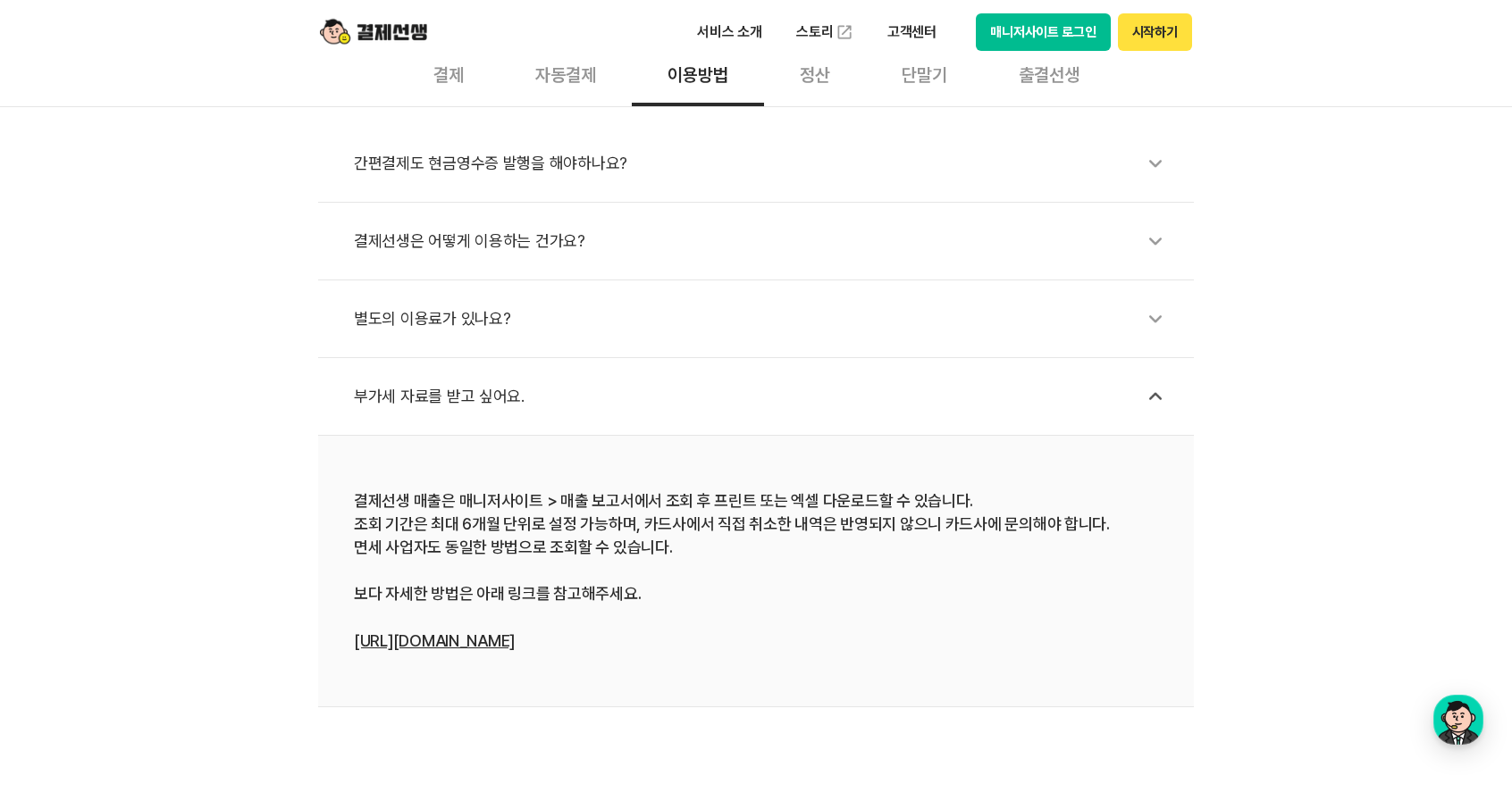
click at [452, 240] on div "결제선생은 어떻게 이용하는 건가요?" at bounding box center [765, 241] width 822 height 41
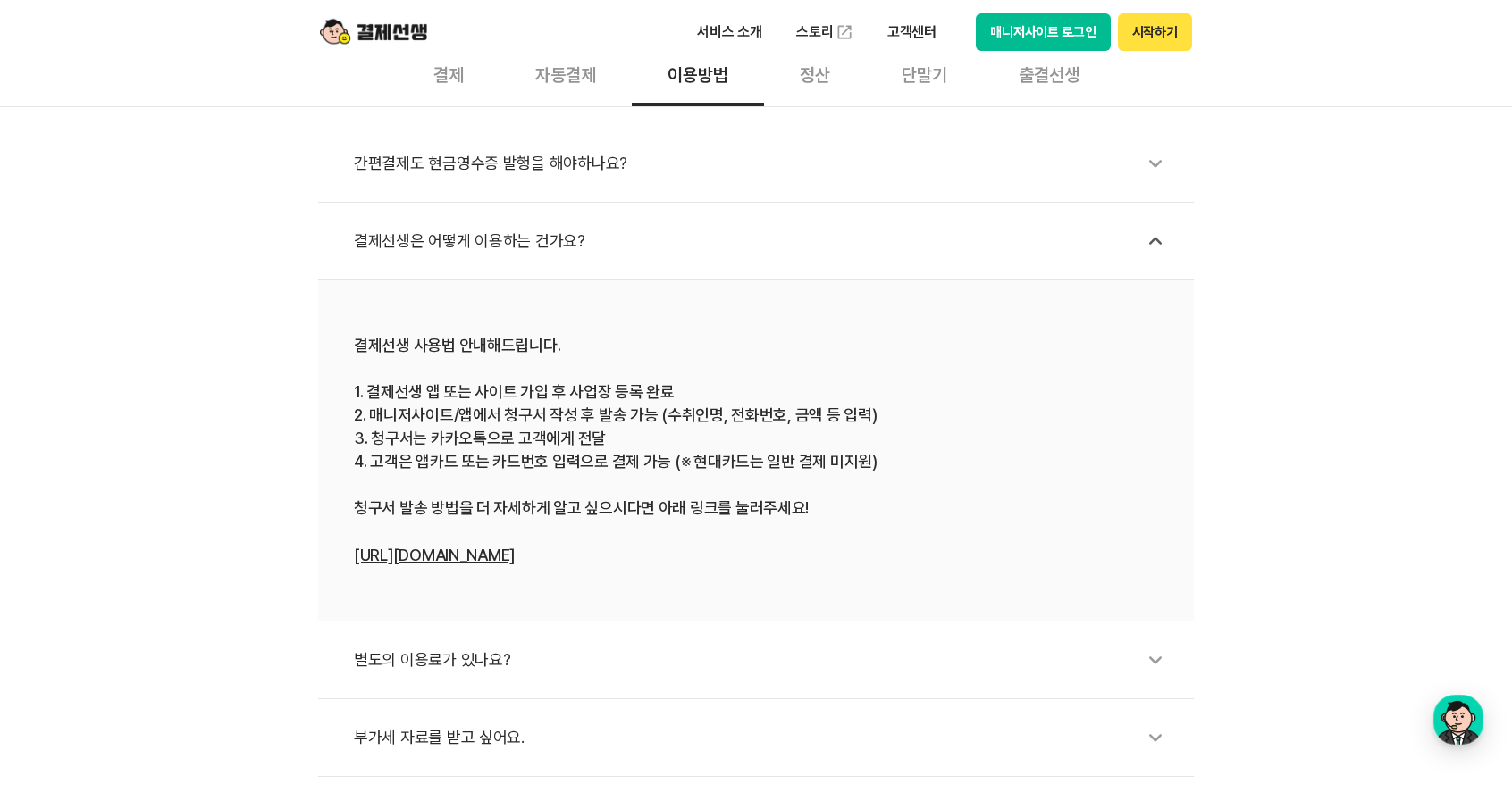
click at [513, 172] on div "간편결제도 현금영수증 발행을 해야하나요?" at bounding box center [765, 163] width 822 height 41
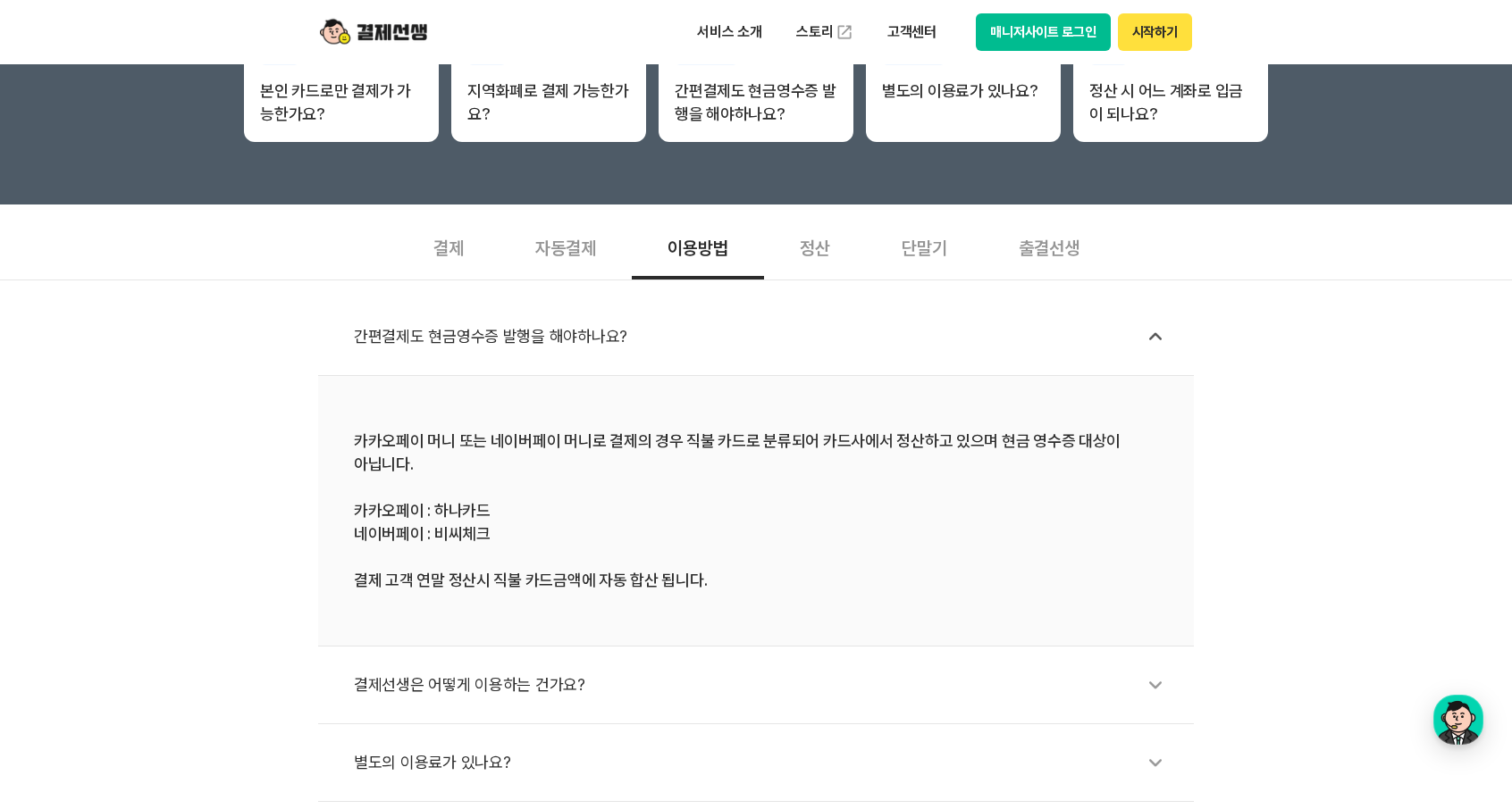
scroll to position [446, 0]
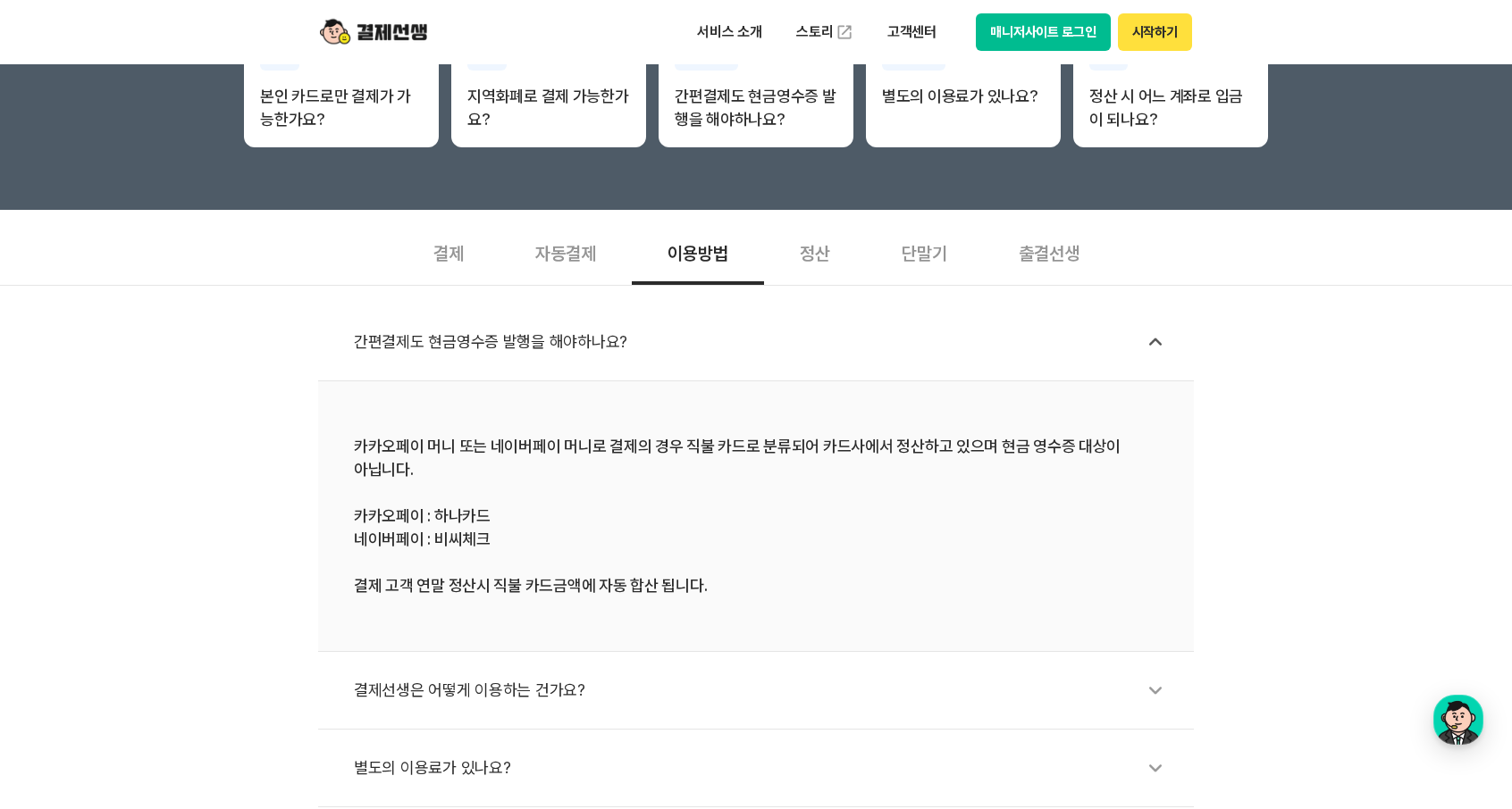
click at [826, 253] on div "정산" at bounding box center [815, 251] width 102 height 66
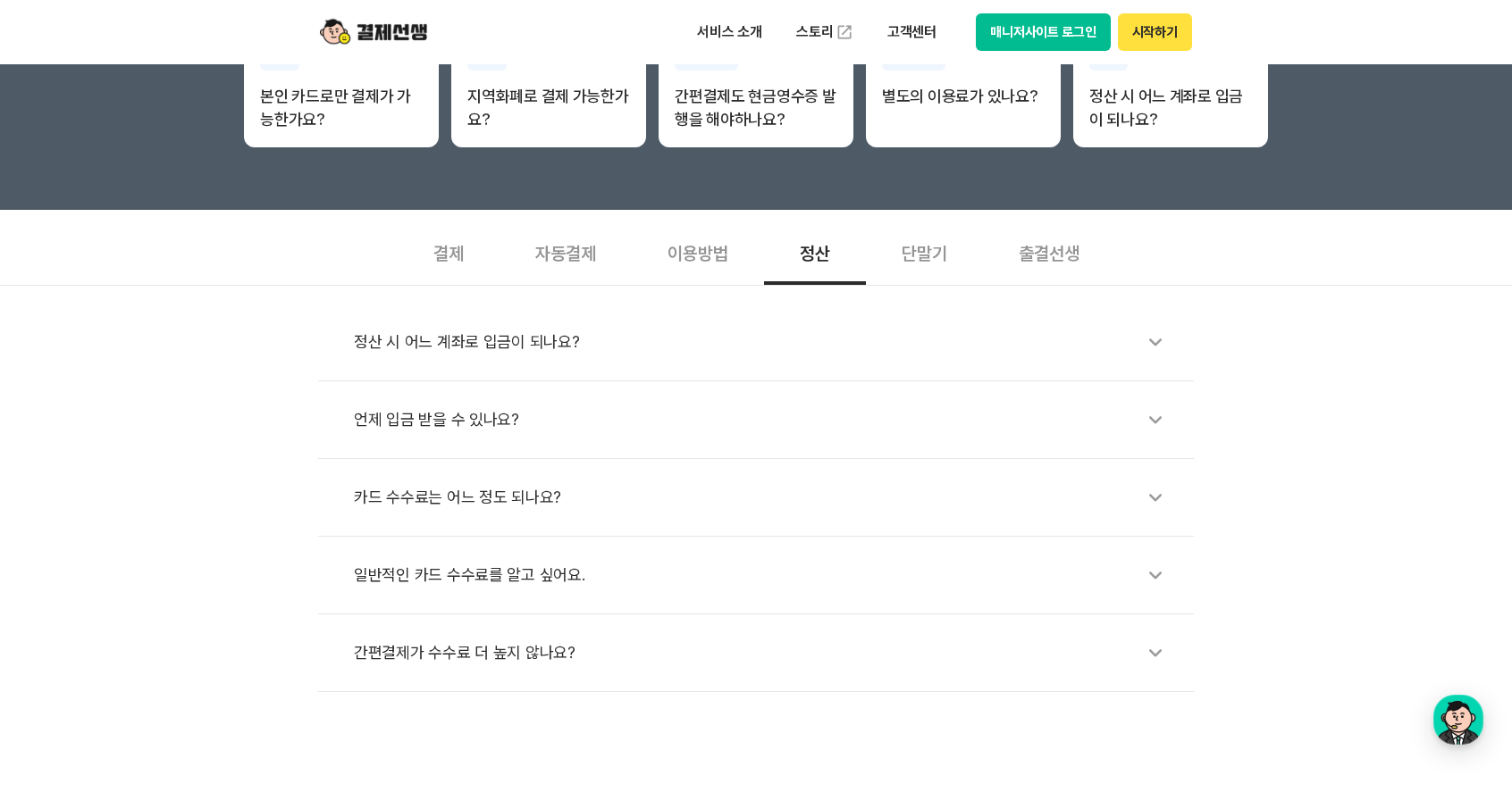
click at [513, 342] on div "정산 시 어느 계좌로 입금이 되나요?" at bounding box center [765, 342] width 822 height 41
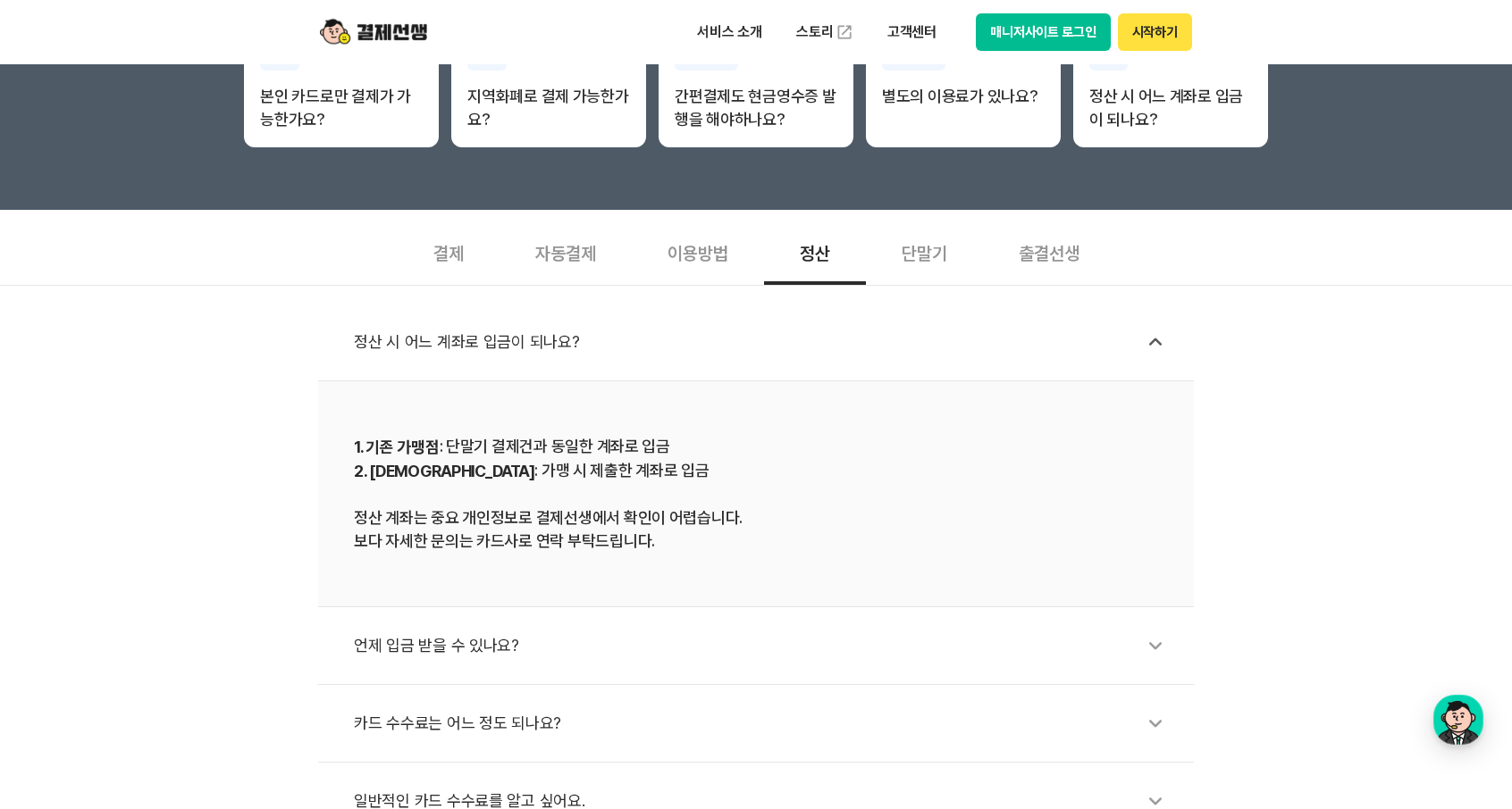
click at [506, 719] on div "카드 수수료는 어느 정도 되나요?" at bounding box center [765, 723] width 822 height 41
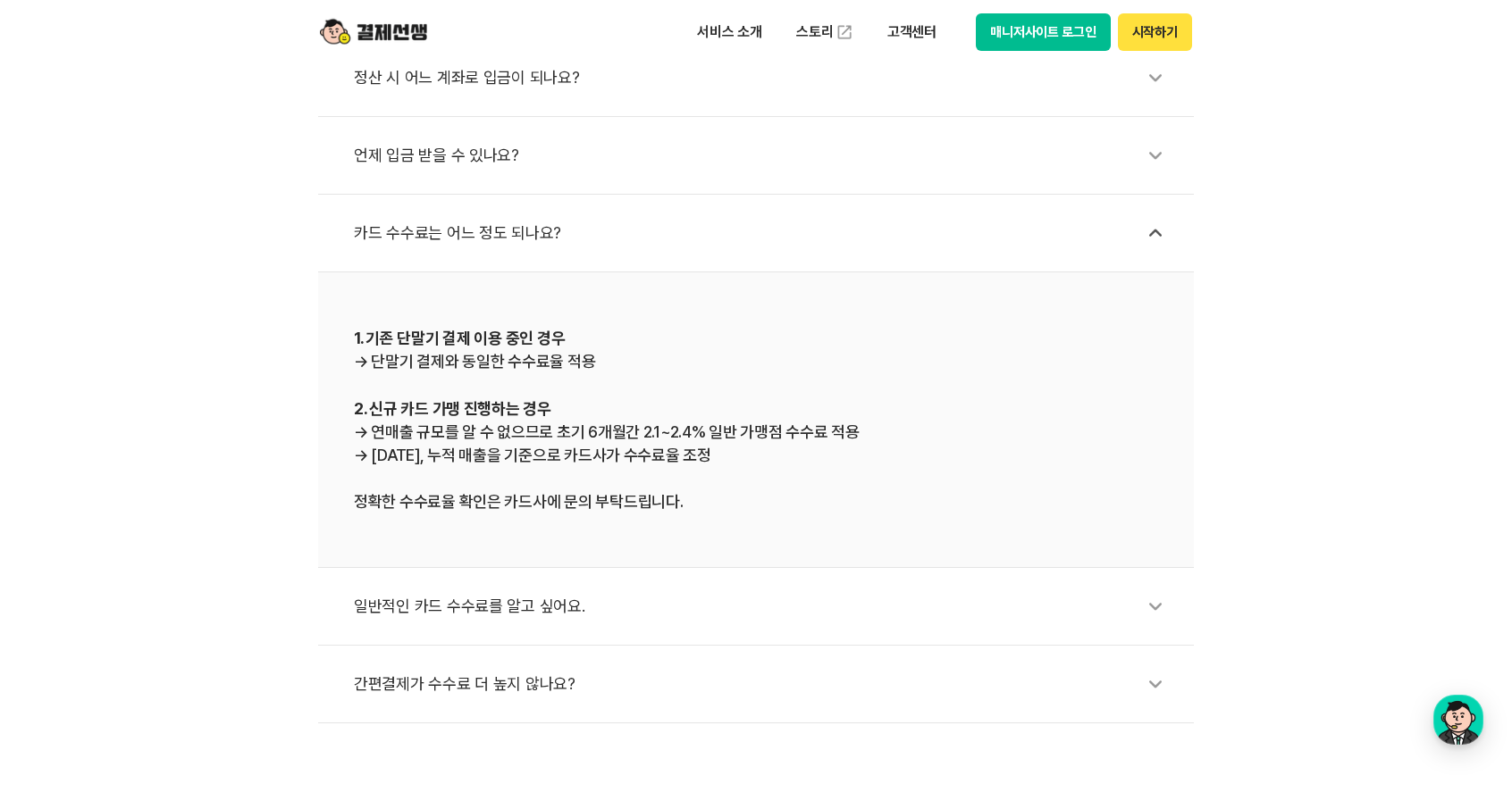
scroll to position [715, 0]
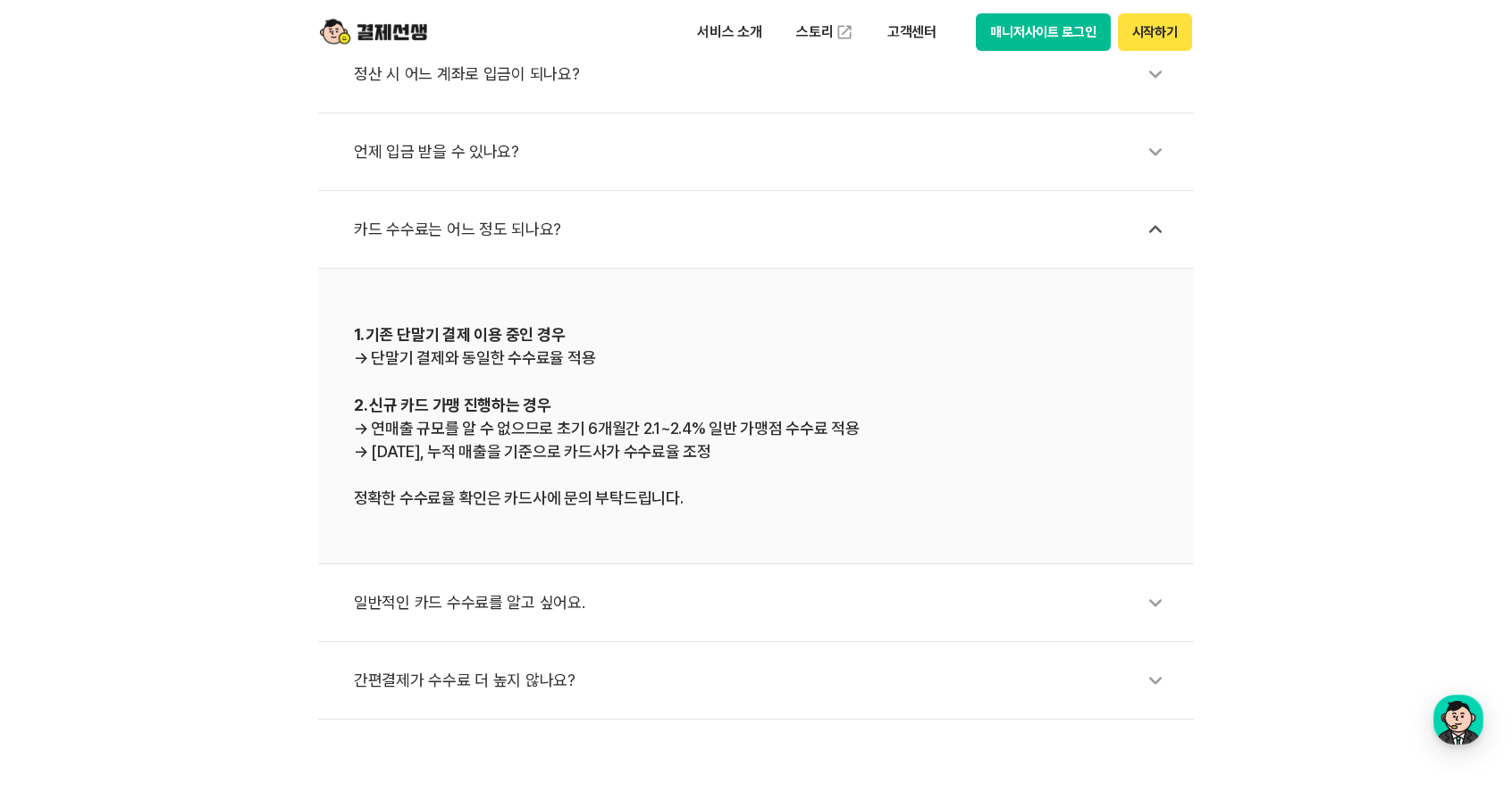
click at [431, 597] on div "일반적인 카드 수수료를 알고 싶어요." at bounding box center [765, 603] width 822 height 41
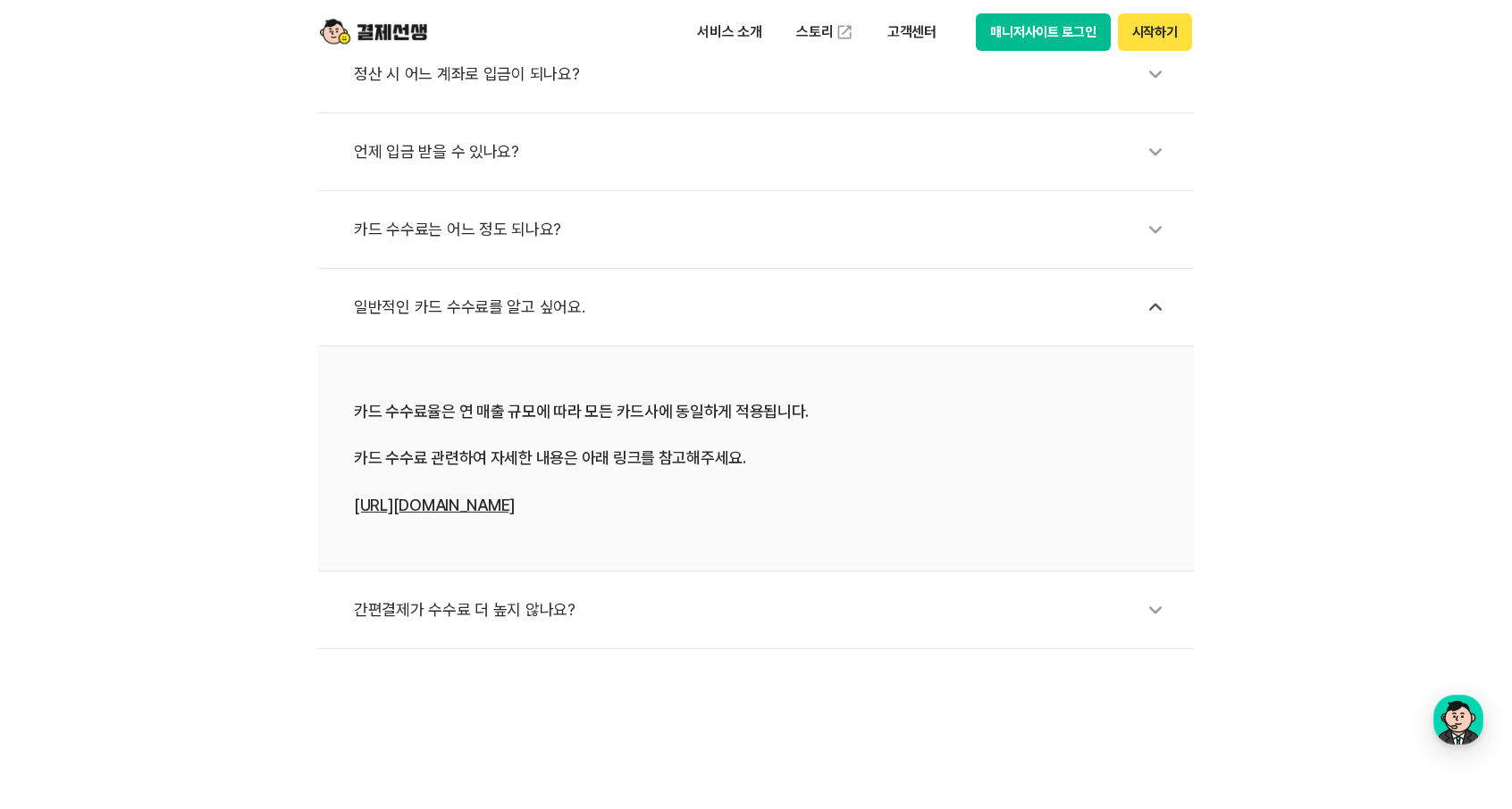
click at [450, 308] on div "일반적인 카드 수수료를 알고 싶어요." at bounding box center [765, 307] width 822 height 41
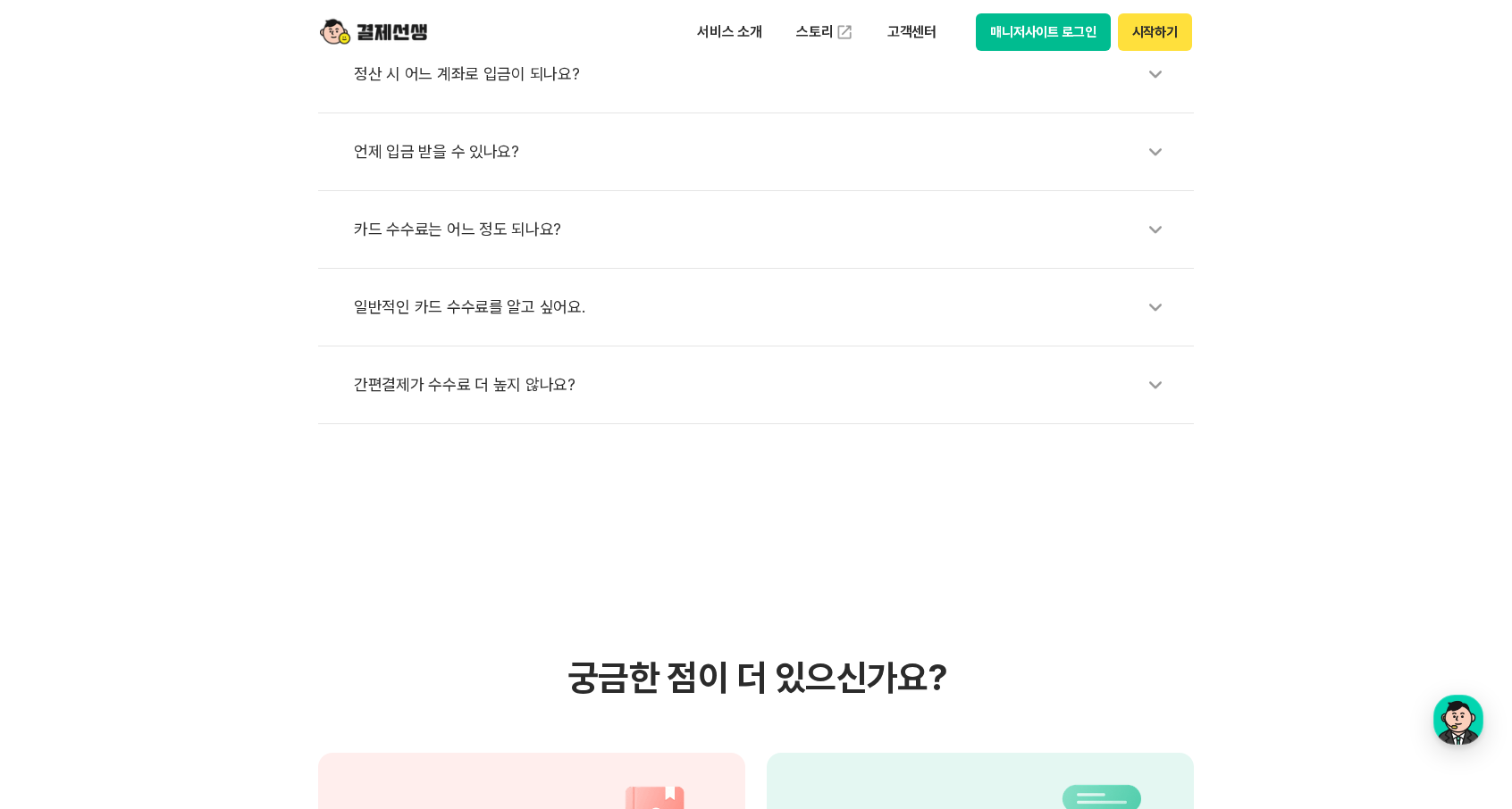
click at [445, 392] on div "간편결제가 수수료 더 높지 않나요?" at bounding box center [765, 385] width 822 height 41
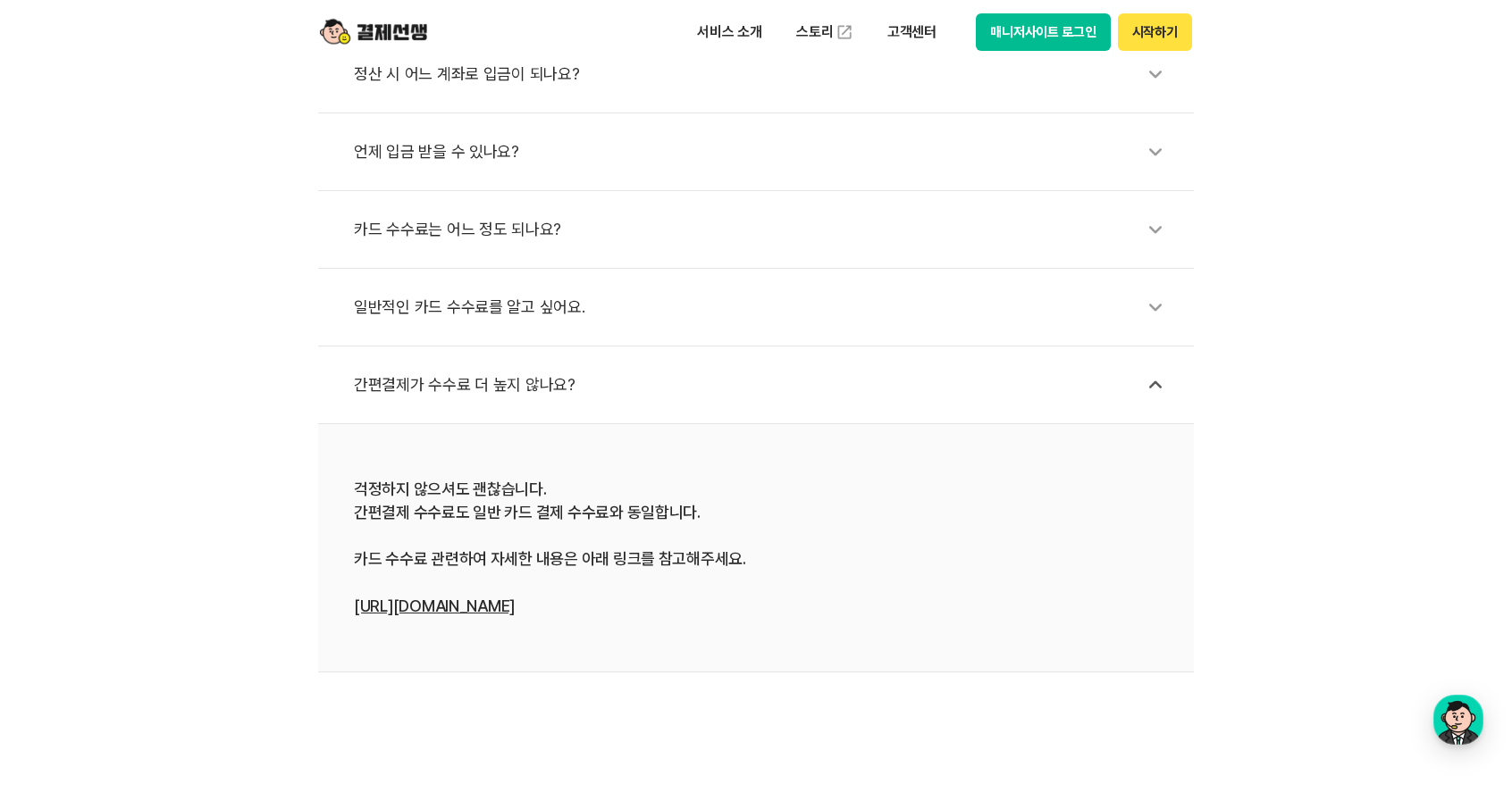
click at [389, 606] on link "https://bit.ly/4h9rI8c" at bounding box center [434, 606] width 161 height 19
